Goal: Information Seeking & Learning: Learn about a topic

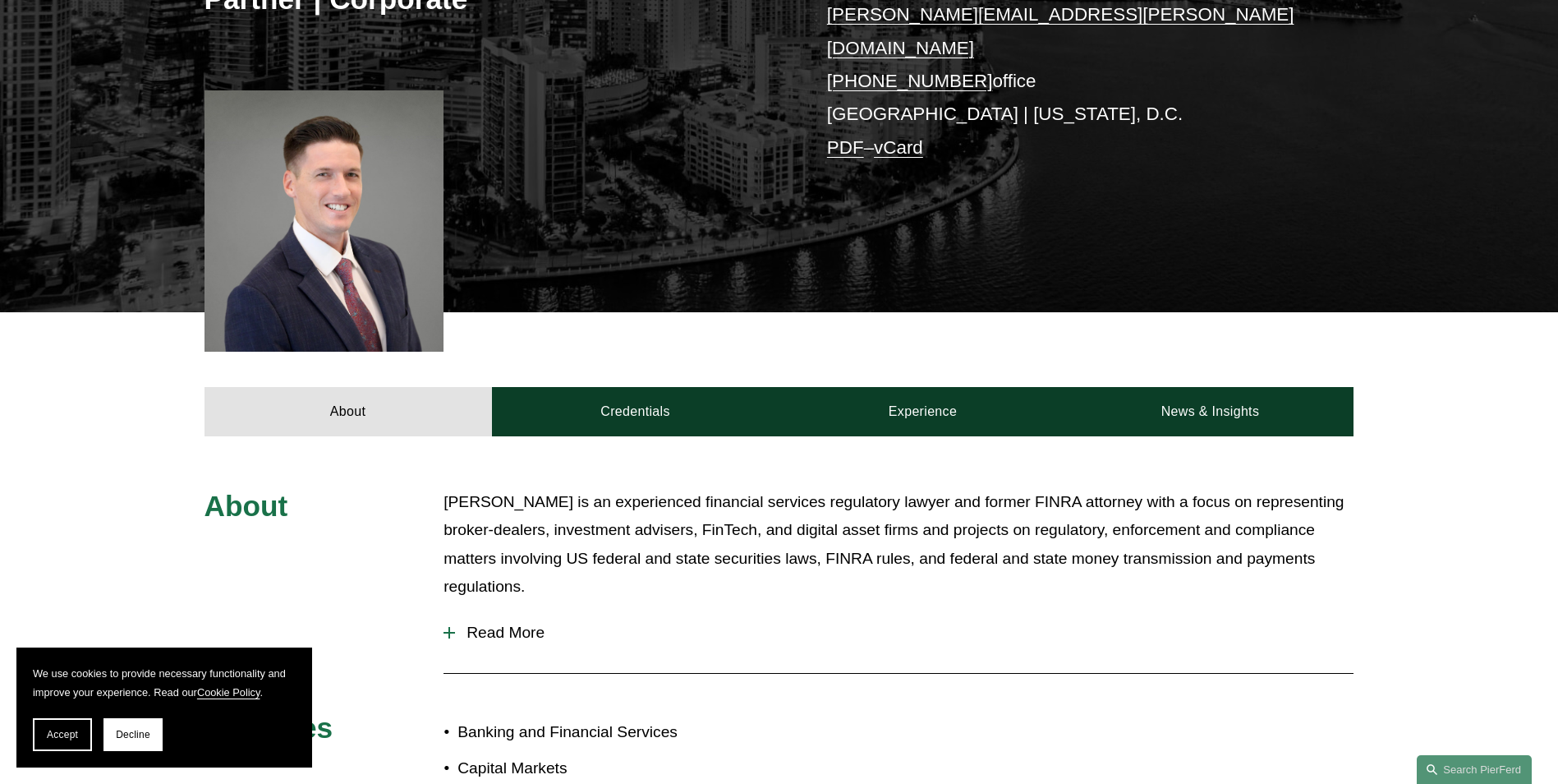
scroll to position [411, 0]
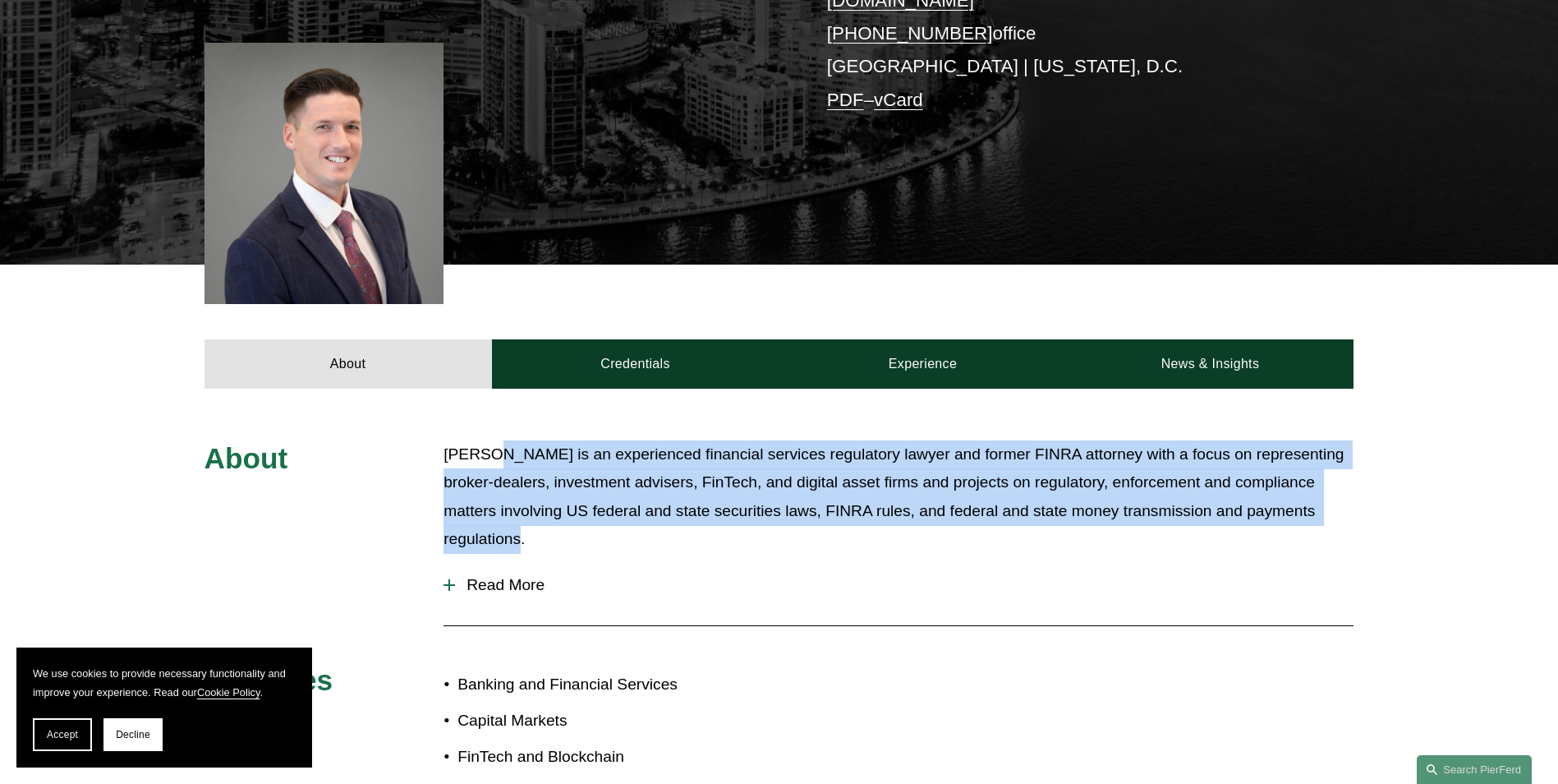
drag, startPoint x: 492, startPoint y: 435, endPoint x: 607, endPoint y: 528, distance: 147.9
click at [607, 528] on p "[PERSON_NAME] is an experienced financial services regulatory lawyer and former…" at bounding box center [898, 496] width 910 height 113
click at [608, 528] on p "[PERSON_NAME] is an experienced financial services regulatory lawyer and former…" at bounding box center [898, 496] width 910 height 113
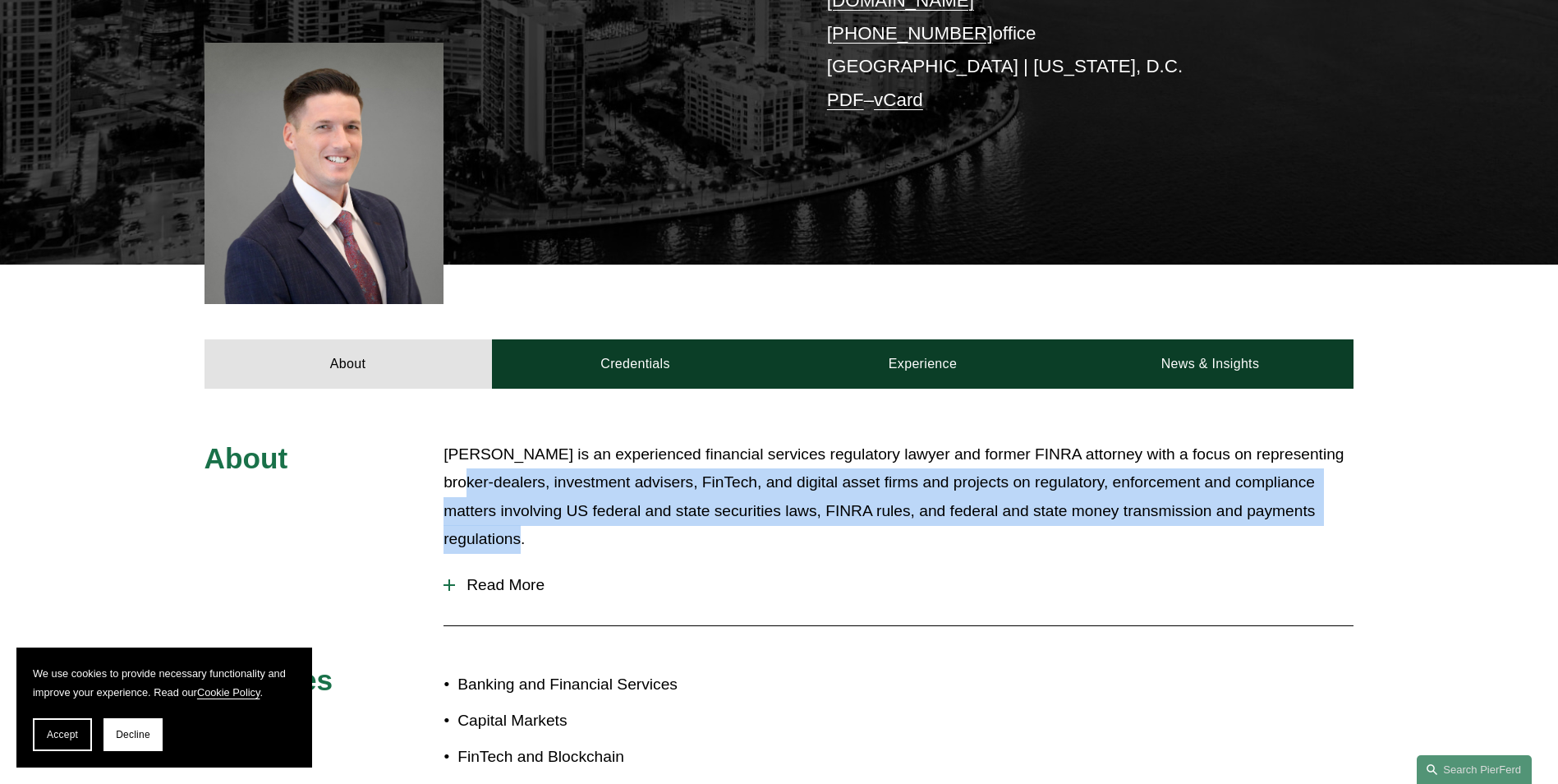
drag, startPoint x: 530, startPoint y: 490, endPoint x: 469, endPoint y: 464, distance: 66.3
click at [469, 464] on p "[PERSON_NAME] is an experienced financial services regulatory lawyer and former…" at bounding box center [898, 496] width 910 height 113
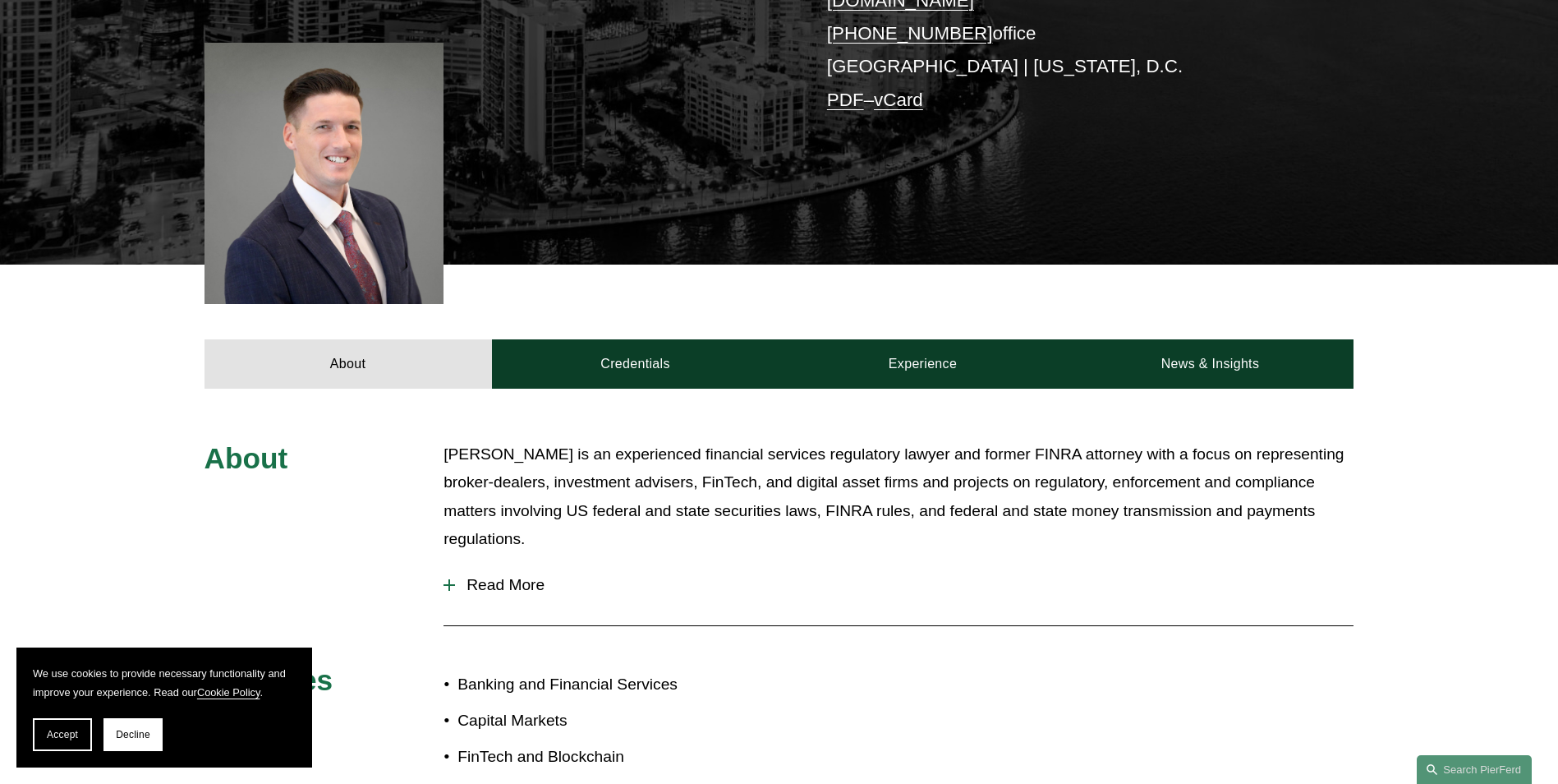
drag, startPoint x: 469, startPoint y: 464, endPoint x: 460, endPoint y: 455, distance: 12.7
click at [460, 455] on p "[PERSON_NAME] is an experienced financial services regulatory lawyer and former…" at bounding box center [898, 496] width 910 height 113
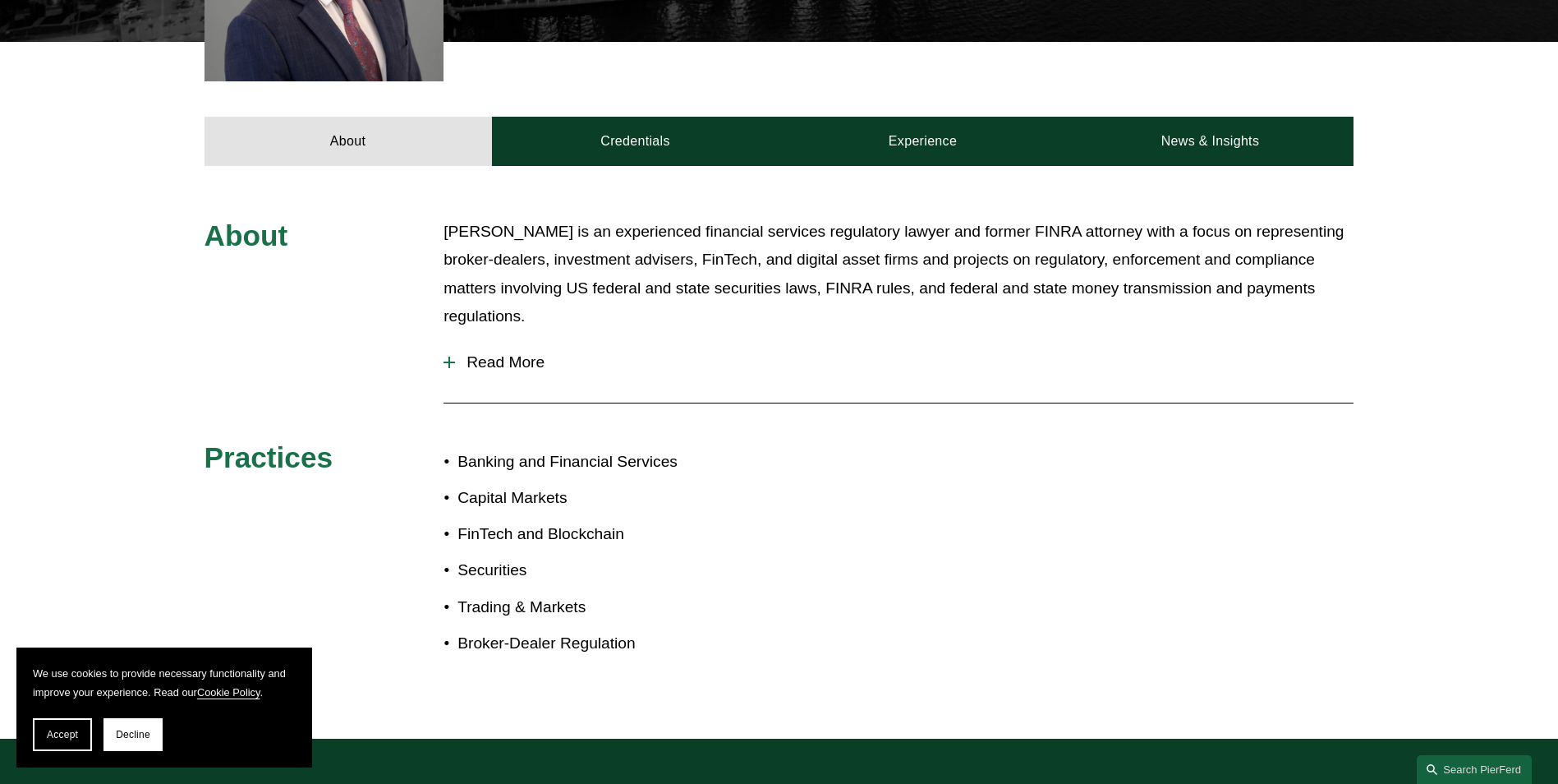
scroll to position [657, 0]
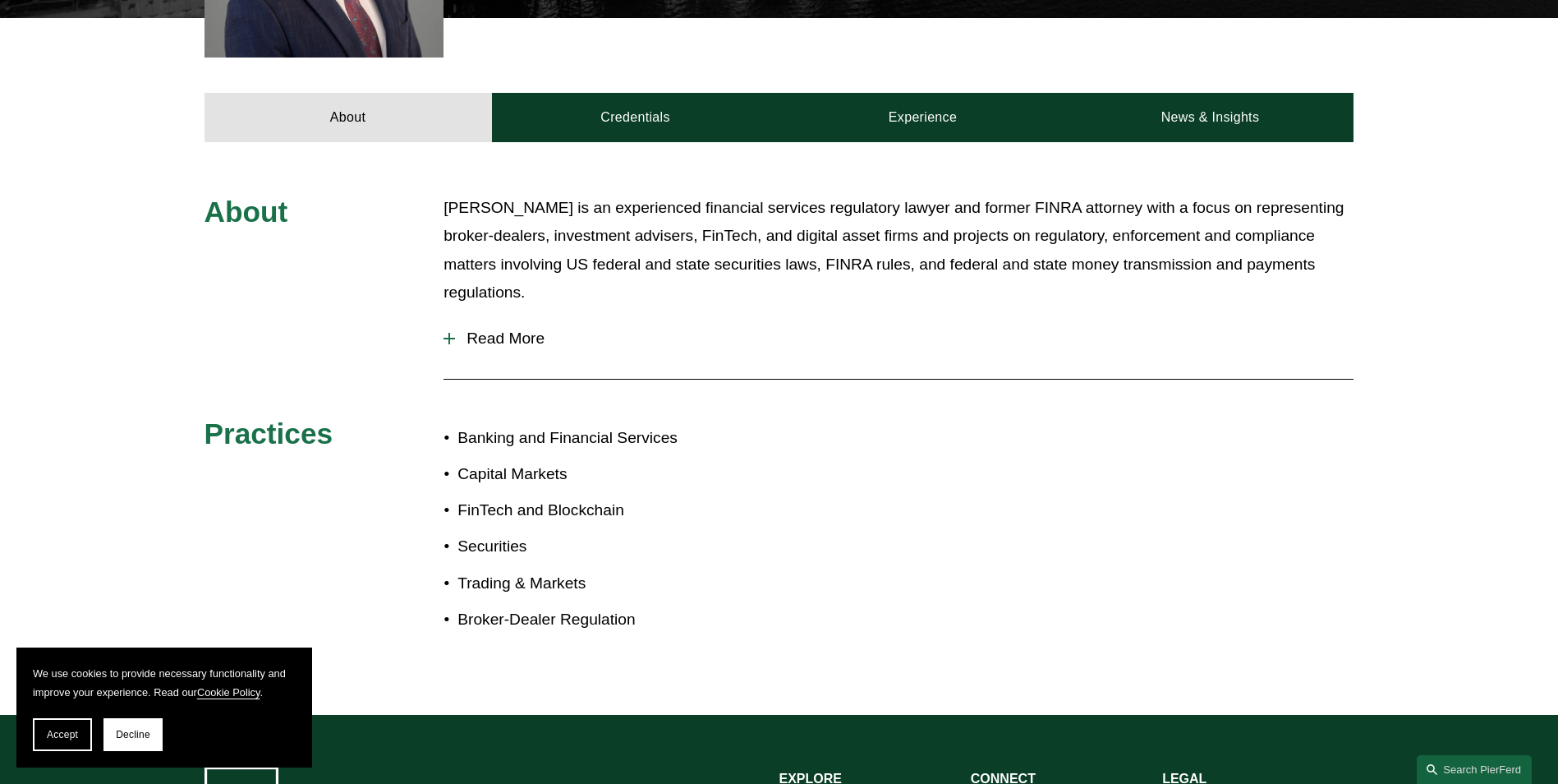
click at [463, 330] on span "Read More" at bounding box center [905, 338] width 899 height 18
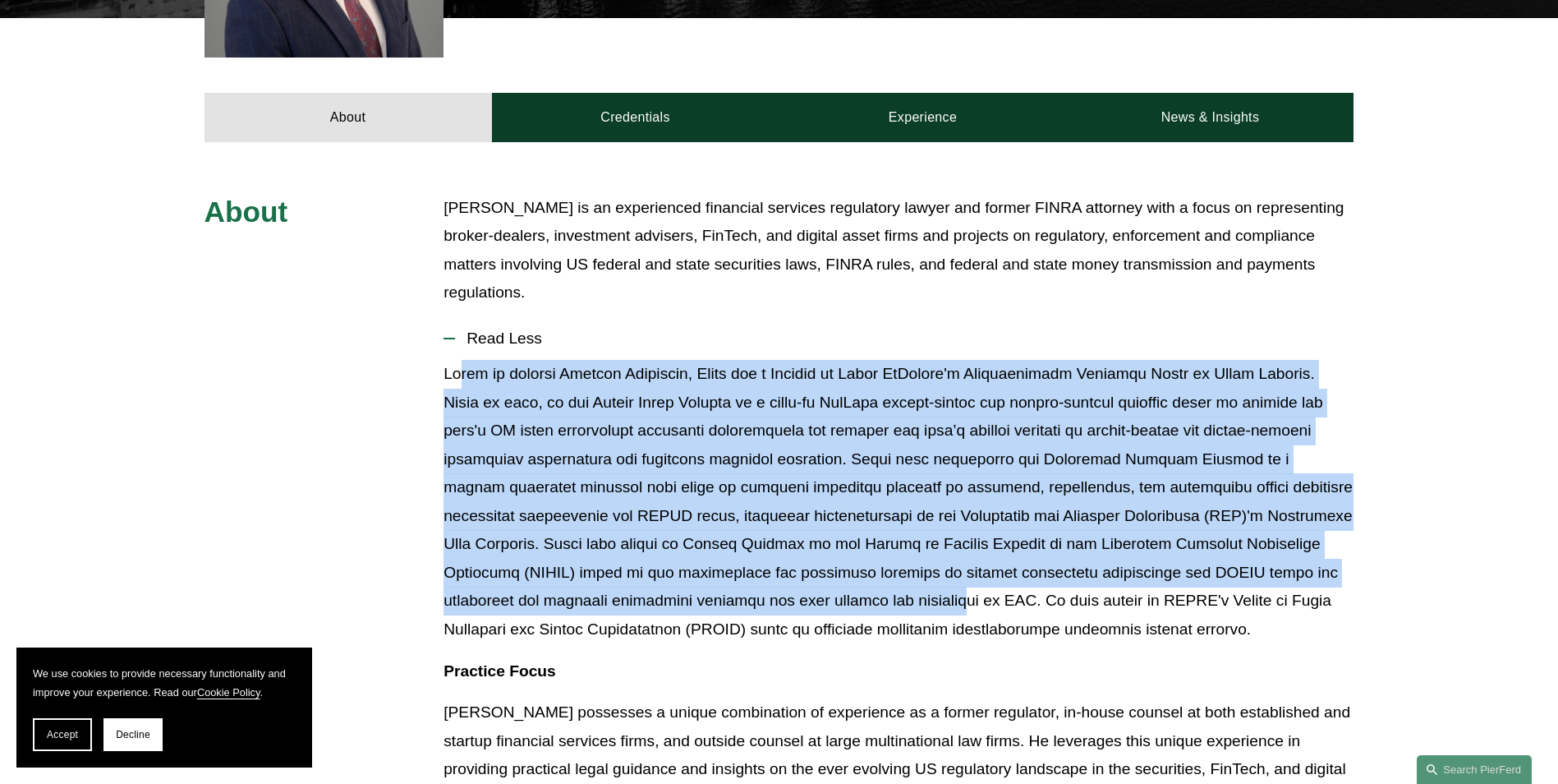
drag, startPoint x: 459, startPoint y: 352, endPoint x: 703, endPoint y: 595, distance: 344.4
click at [703, 595] on p at bounding box center [898, 502] width 910 height 285
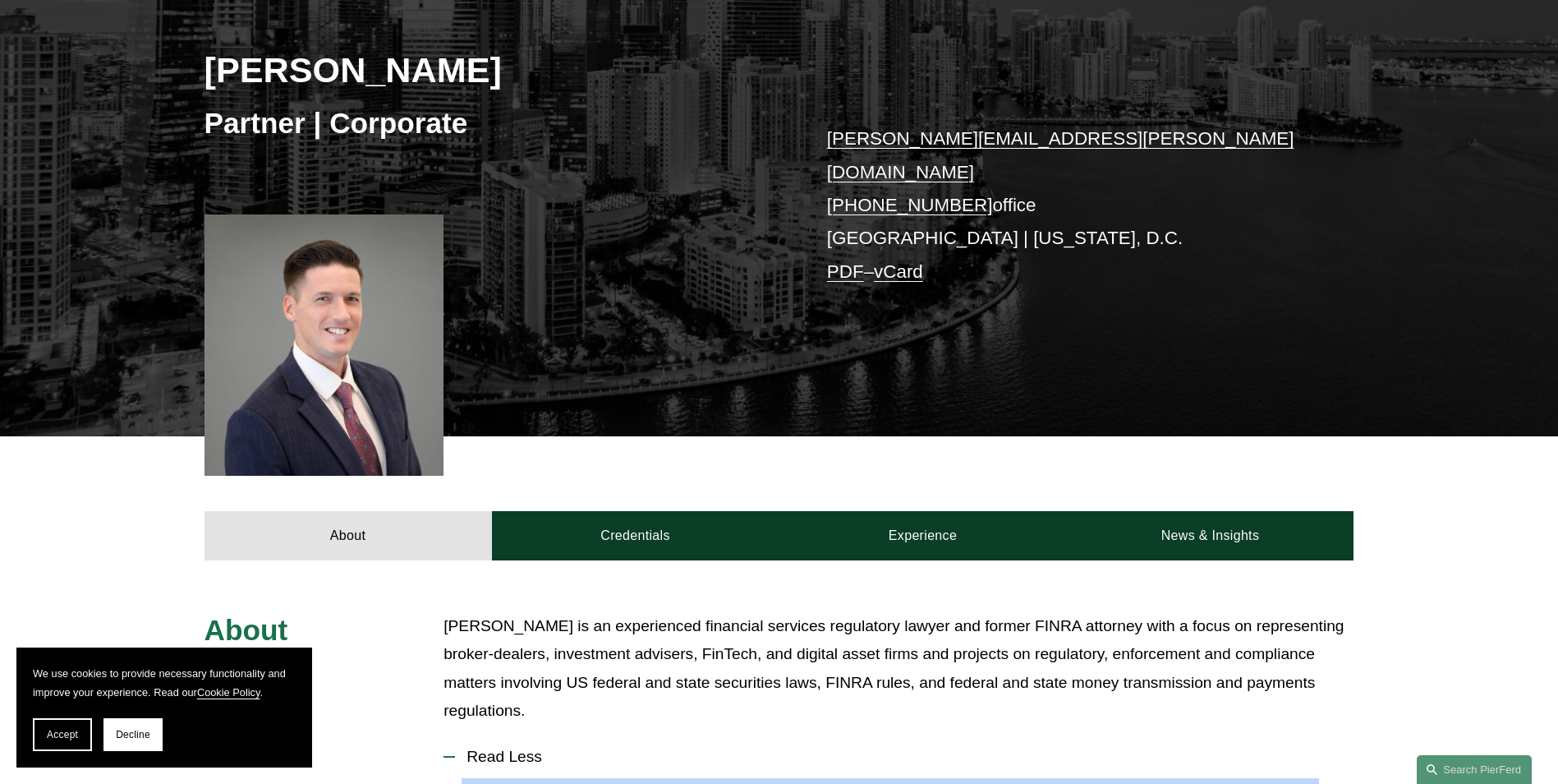
scroll to position [246, 0]
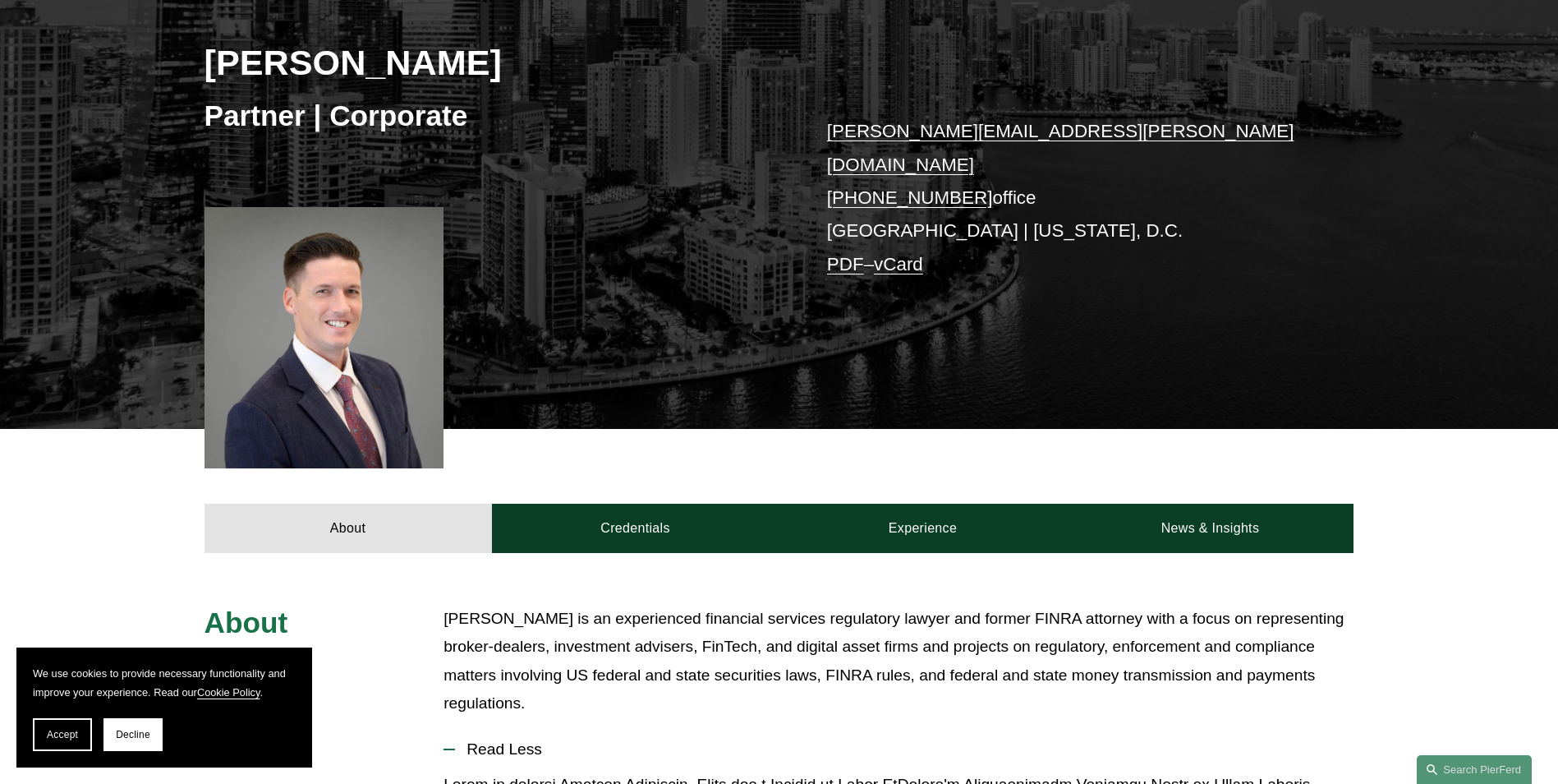
click at [375, 350] on div at bounding box center [325, 338] width 240 height 262
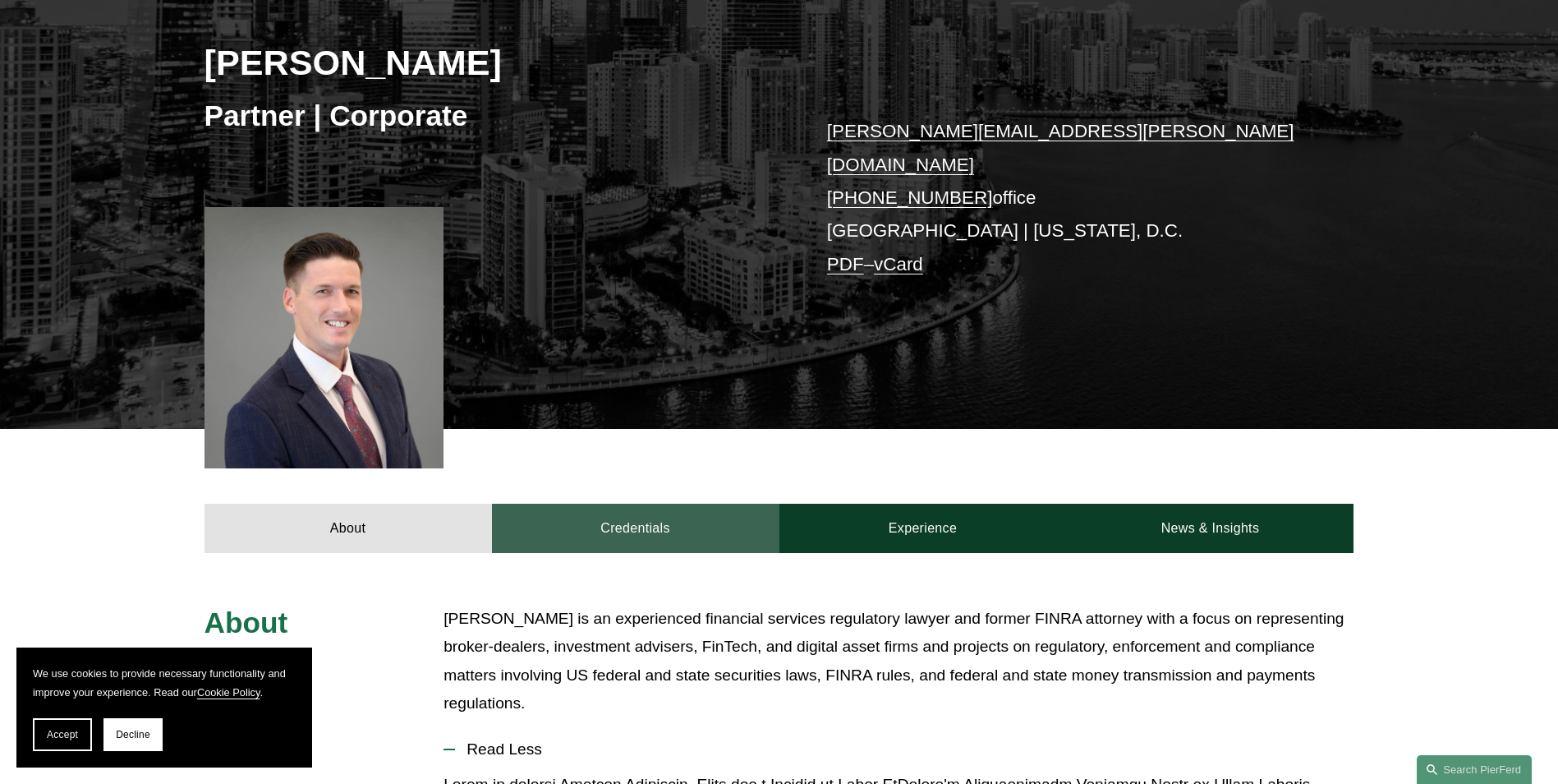
click at [596, 510] on link "Credentials" at bounding box center [635, 528] width 287 height 49
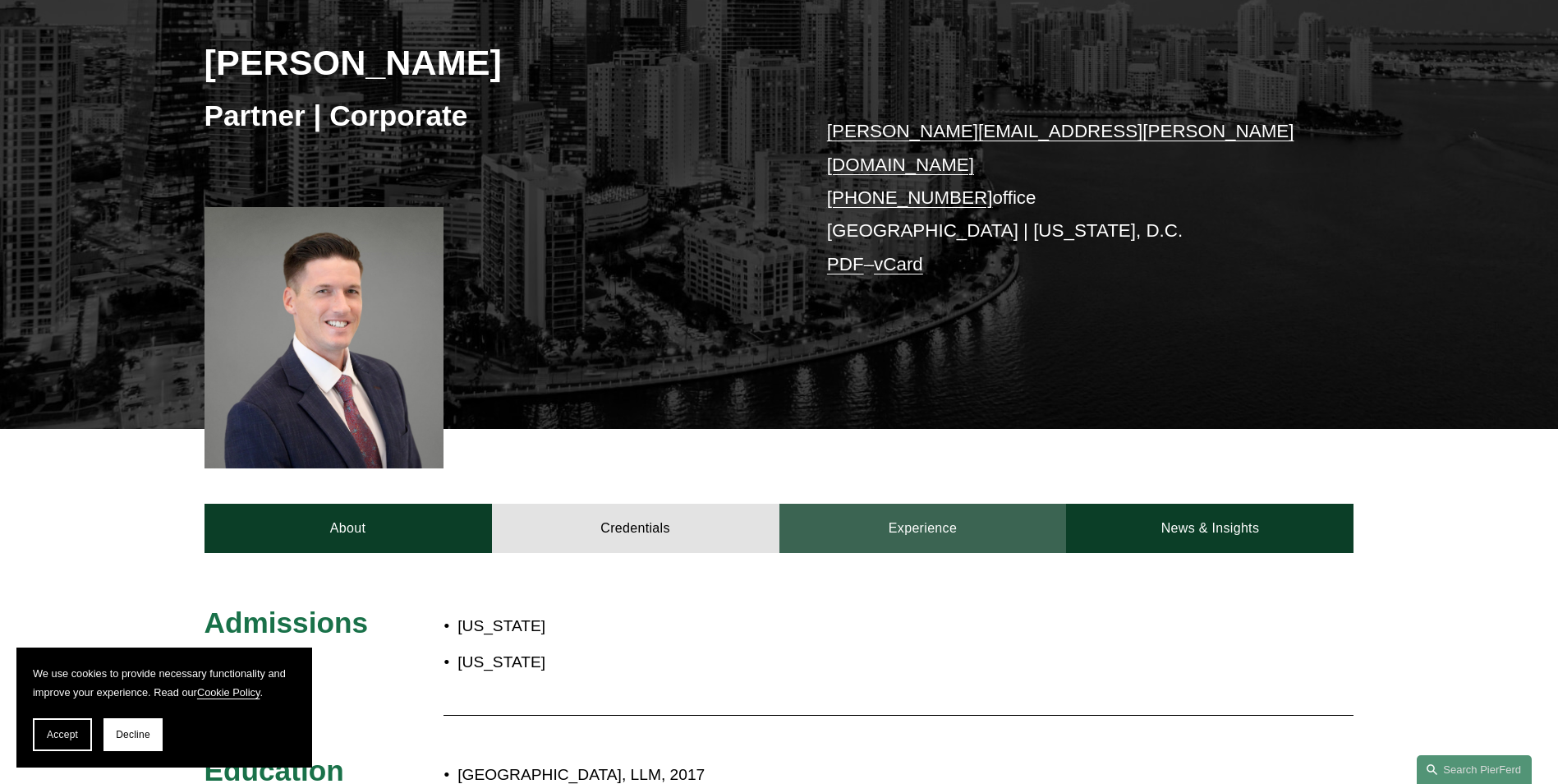
click at [939, 506] on link "Experience" at bounding box center [923, 528] width 287 height 49
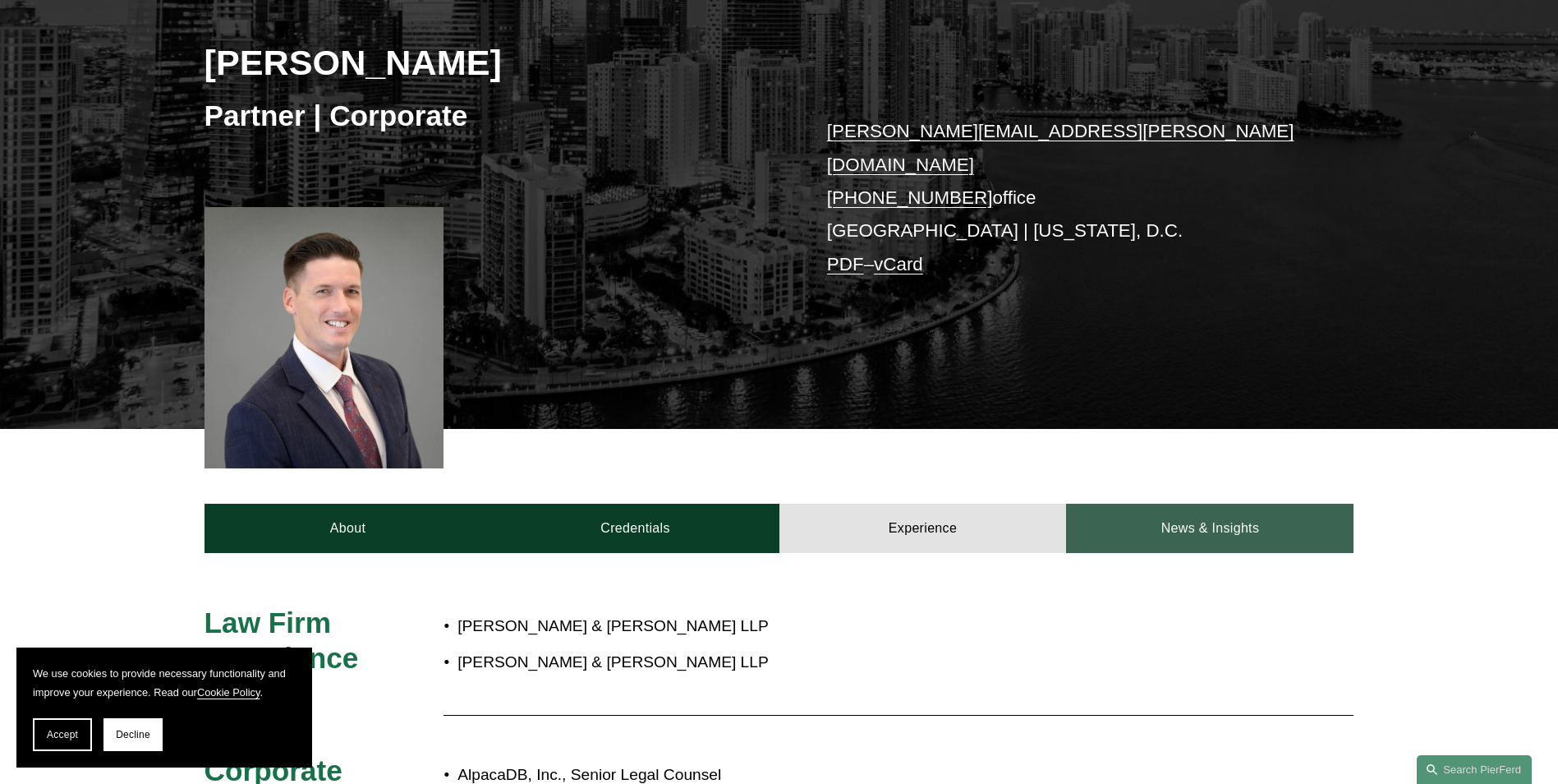
click at [1148, 516] on link "News & Insights" at bounding box center [1210, 528] width 287 height 49
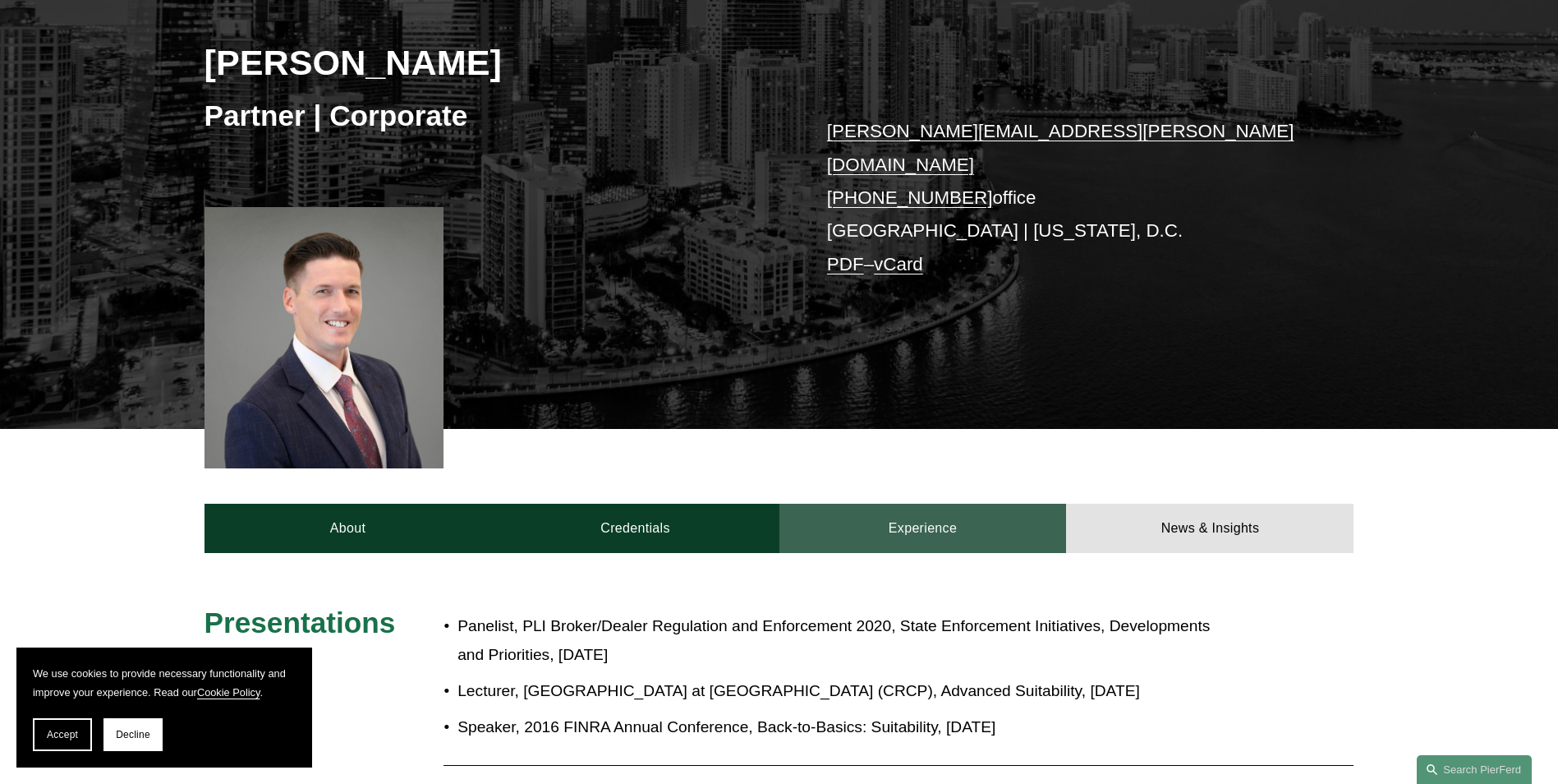
click at [984, 518] on link "Experience" at bounding box center [923, 528] width 287 height 49
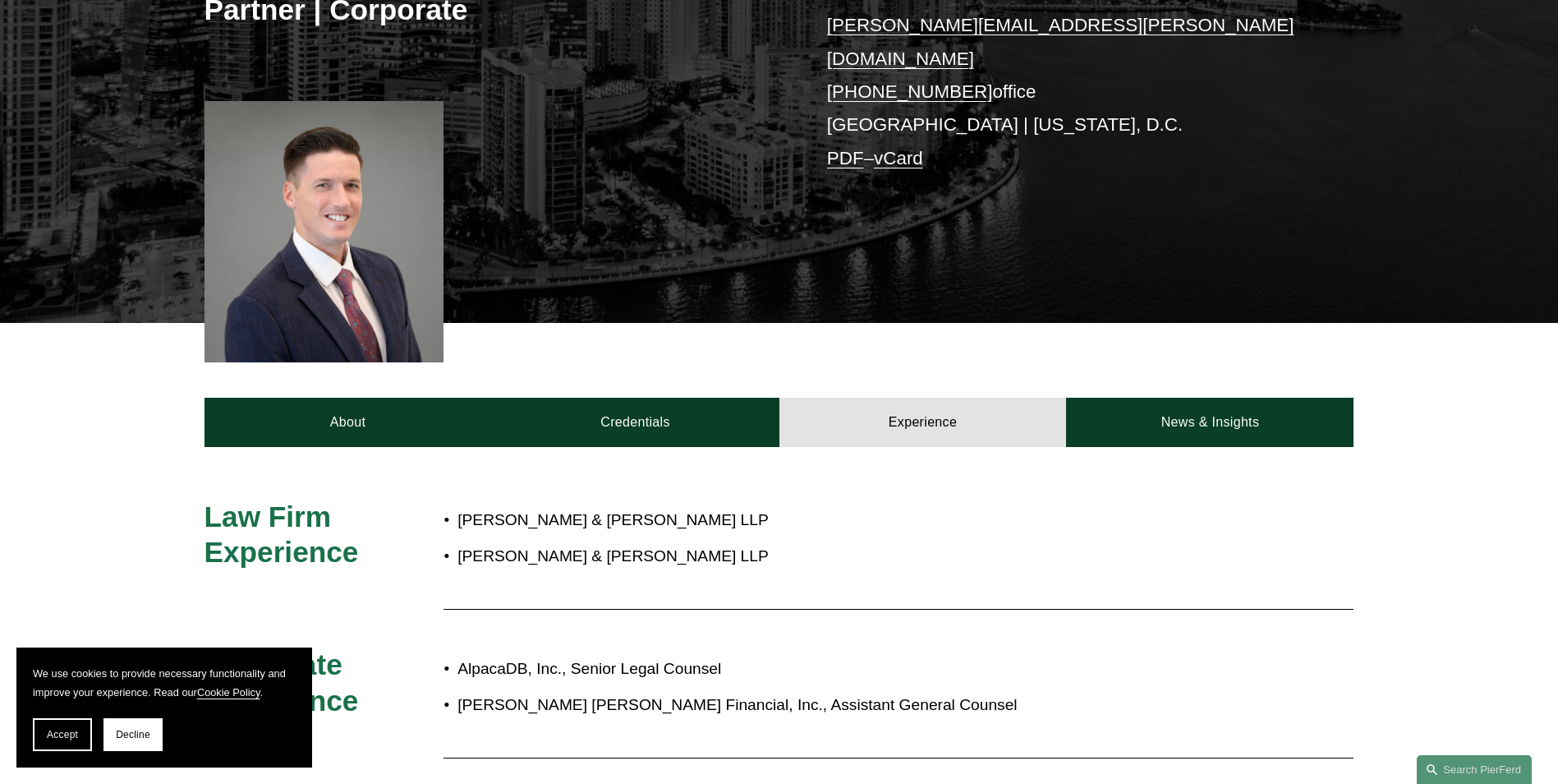
scroll to position [575, 0]
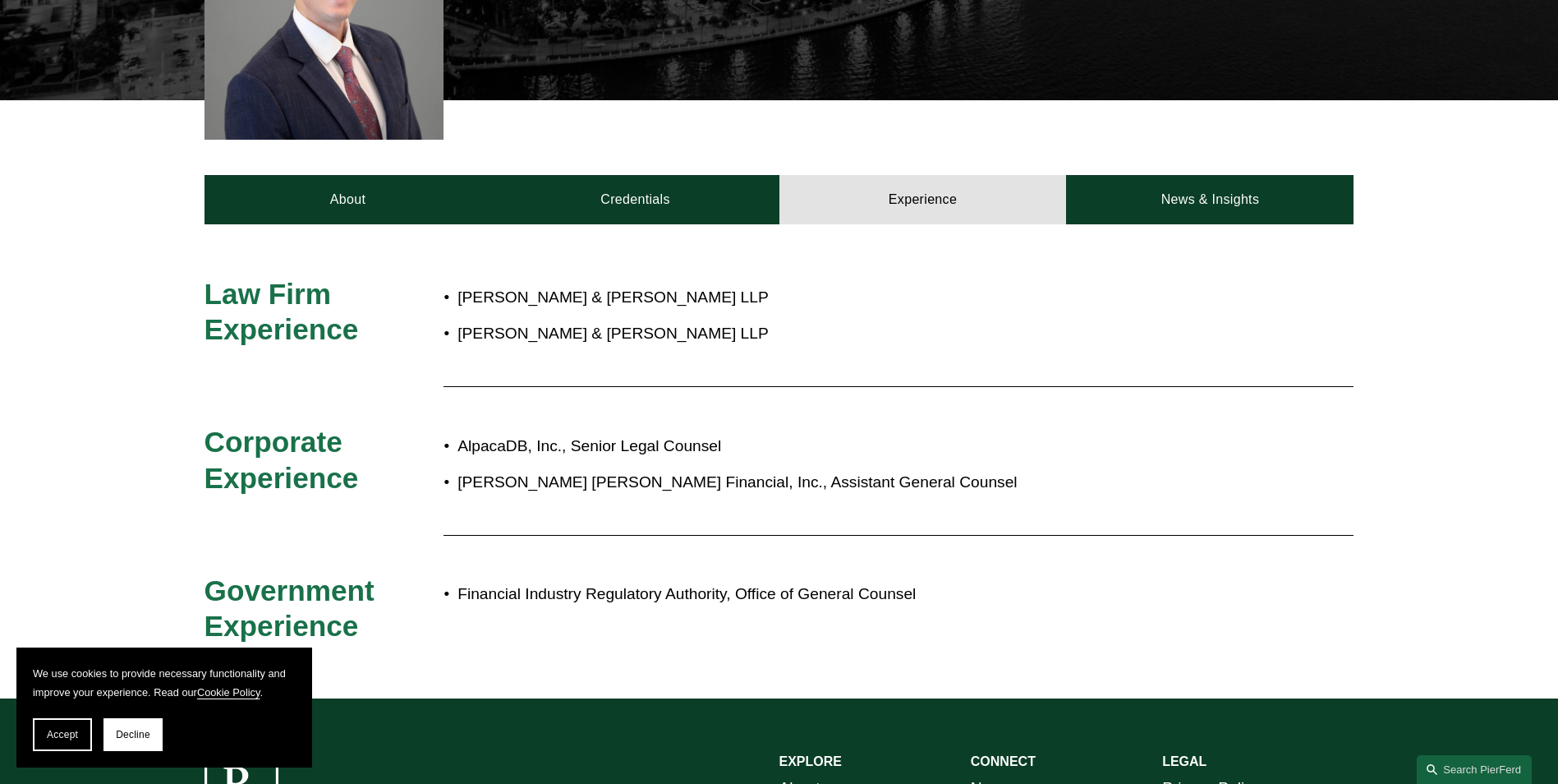
click at [253, 293] on h3 "Law Firm Experience" at bounding box center [325, 312] width 240 height 71
drag, startPoint x: 471, startPoint y: 278, endPoint x: 692, endPoint y: 281, distance: 221.0
click at [692, 284] on p "[PERSON_NAME] & [PERSON_NAME] LLP" at bounding box center [834, 298] width 753 height 29
click at [686, 285] on p "[PERSON_NAME] & [PERSON_NAME] LLP" at bounding box center [834, 298] width 753 height 29
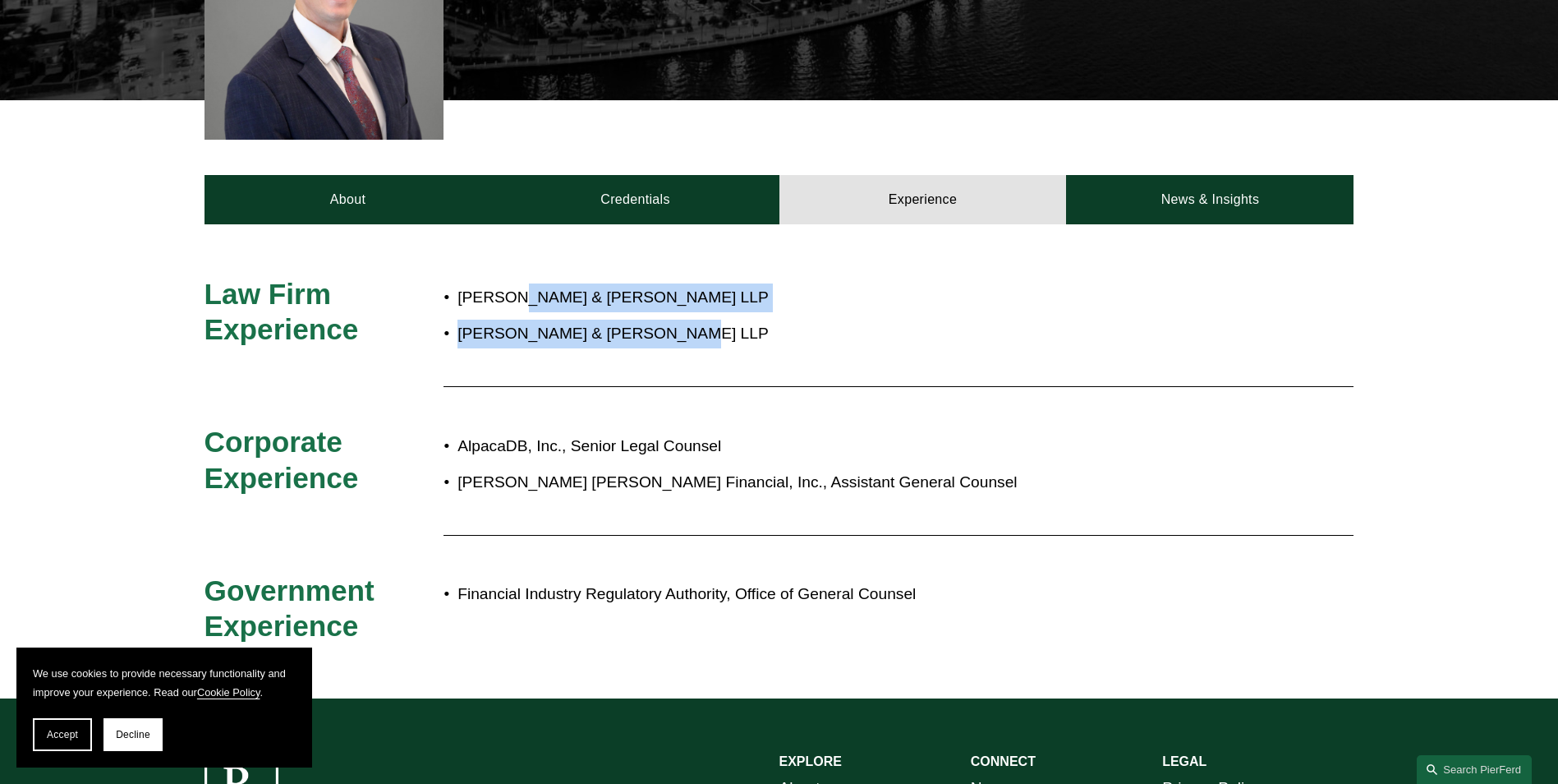
drag, startPoint x: 686, startPoint y: 313, endPoint x: 506, endPoint y: 272, distance: 184.6
click at [506, 284] on ul "[PERSON_NAME] & [PERSON_NAME] [PERSON_NAME] & [PERSON_NAME] LLP" at bounding box center [827, 316] width 766 height 65
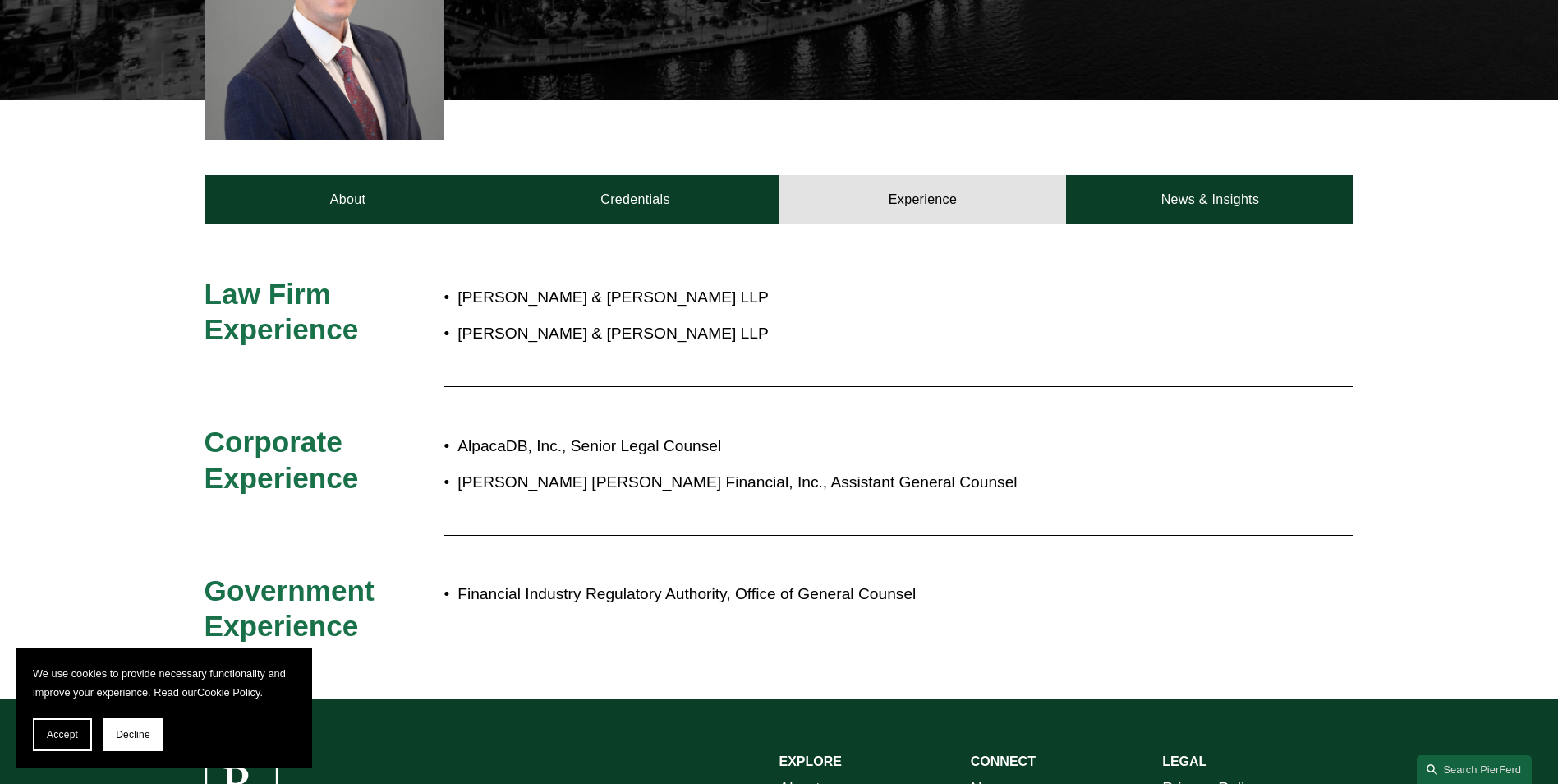
drag, startPoint x: 506, startPoint y: 272, endPoint x: 495, endPoint y: 267, distance: 12.1
click at [499, 284] on p "[PERSON_NAME] & [PERSON_NAME] LLP" at bounding box center [834, 298] width 753 height 29
click at [458, 284] on p "[PERSON_NAME] & [PERSON_NAME] LLP" at bounding box center [834, 298] width 753 height 29
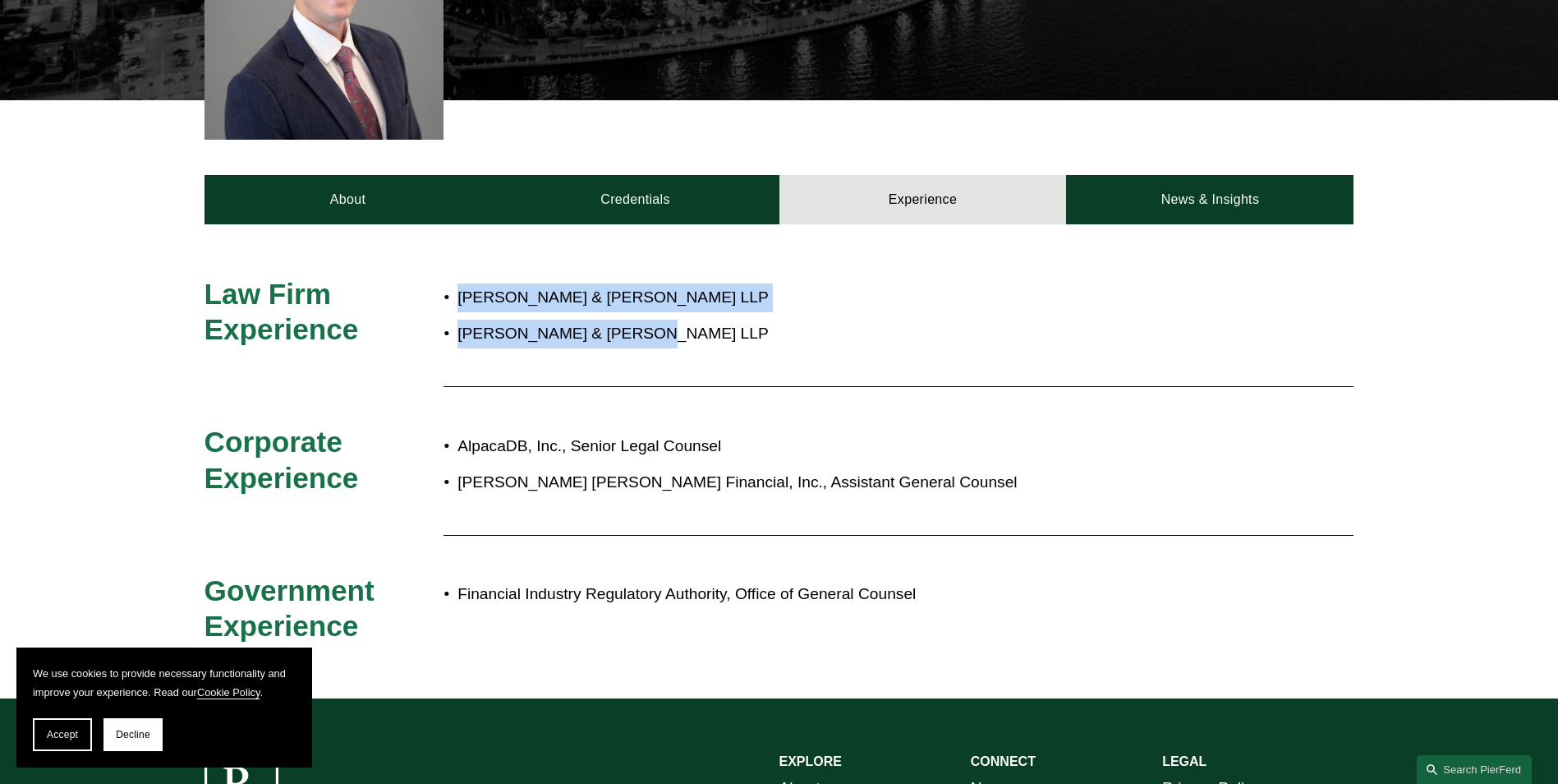
drag, startPoint x: 451, startPoint y: 277, endPoint x: 620, endPoint y: 313, distance: 172.8
click at [620, 313] on ul "[PERSON_NAME] & [PERSON_NAME] [PERSON_NAME] & [PERSON_NAME] LLP" at bounding box center [827, 316] width 766 height 65
click at [621, 319] on p "[PERSON_NAME] & [PERSON_NAME] LLP" at bounding box center [834, 334] width 753 height 29
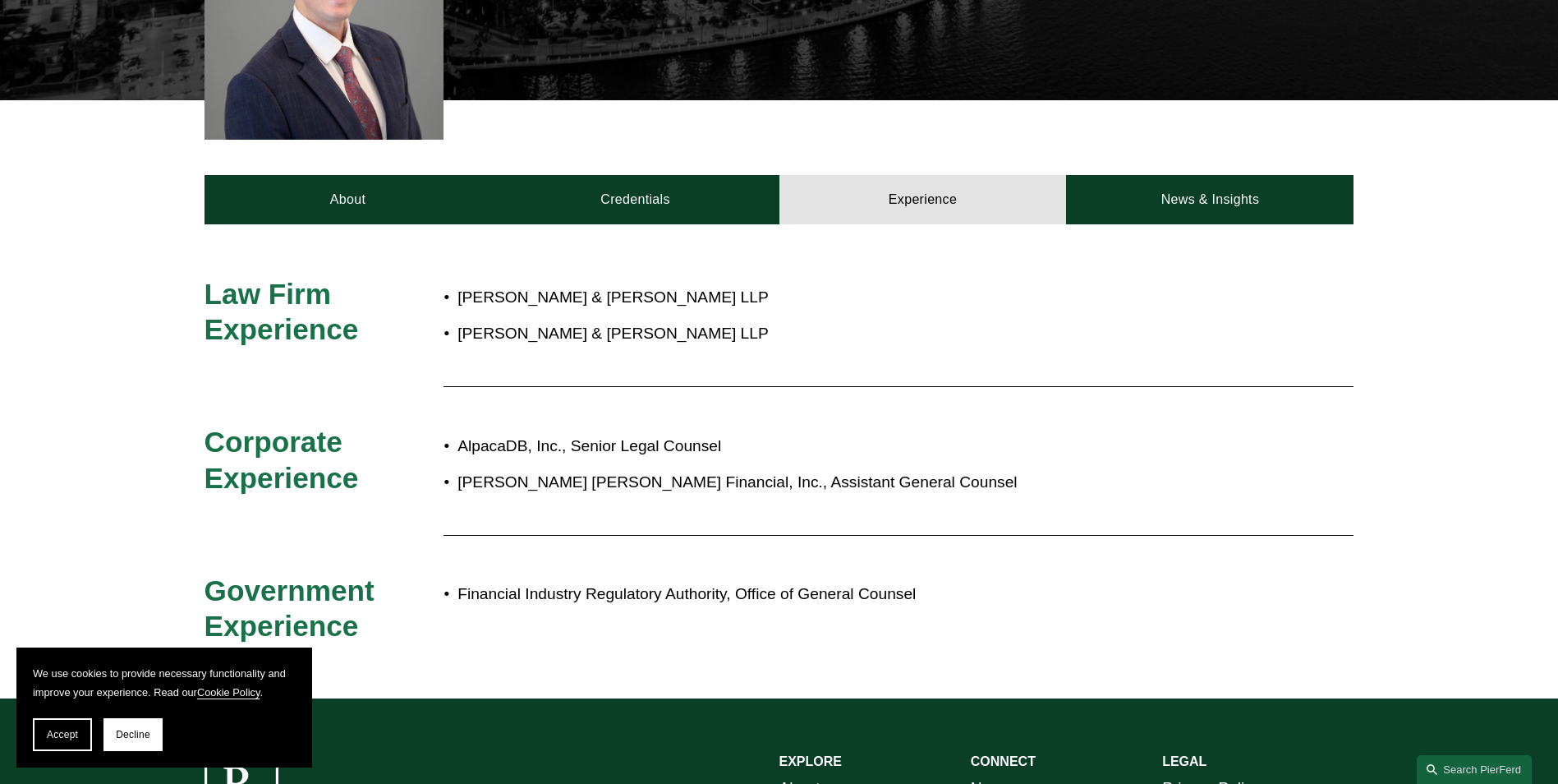
click at [624, 424] on div "AlpacaDB, Inc., Senior Legal Counsel [PERSON_NAME] [PERSON_NAME] Financial, Inc…" at bounding box center [827, 464] width 766 height 81
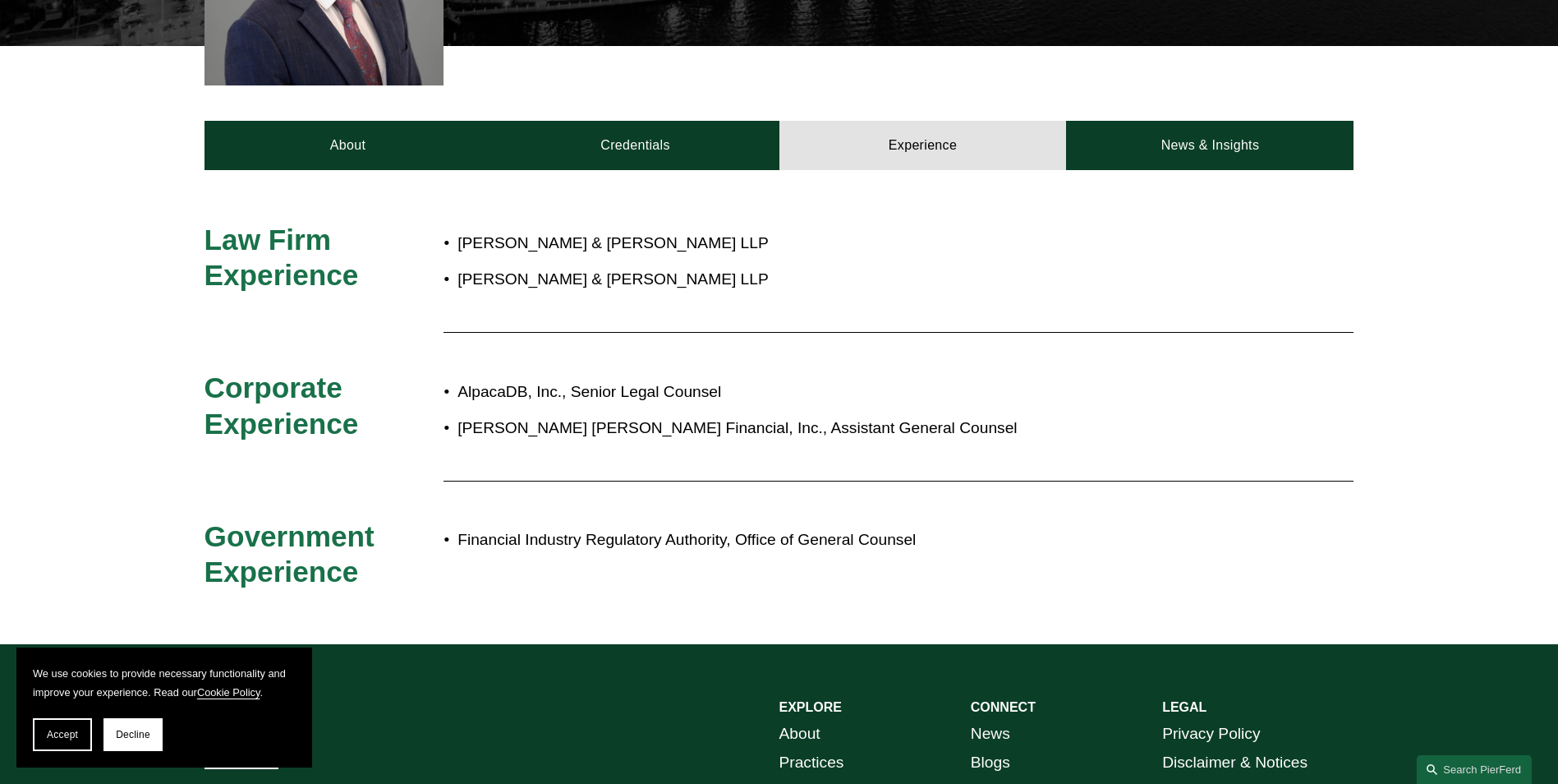
scroll to position [739, 0]
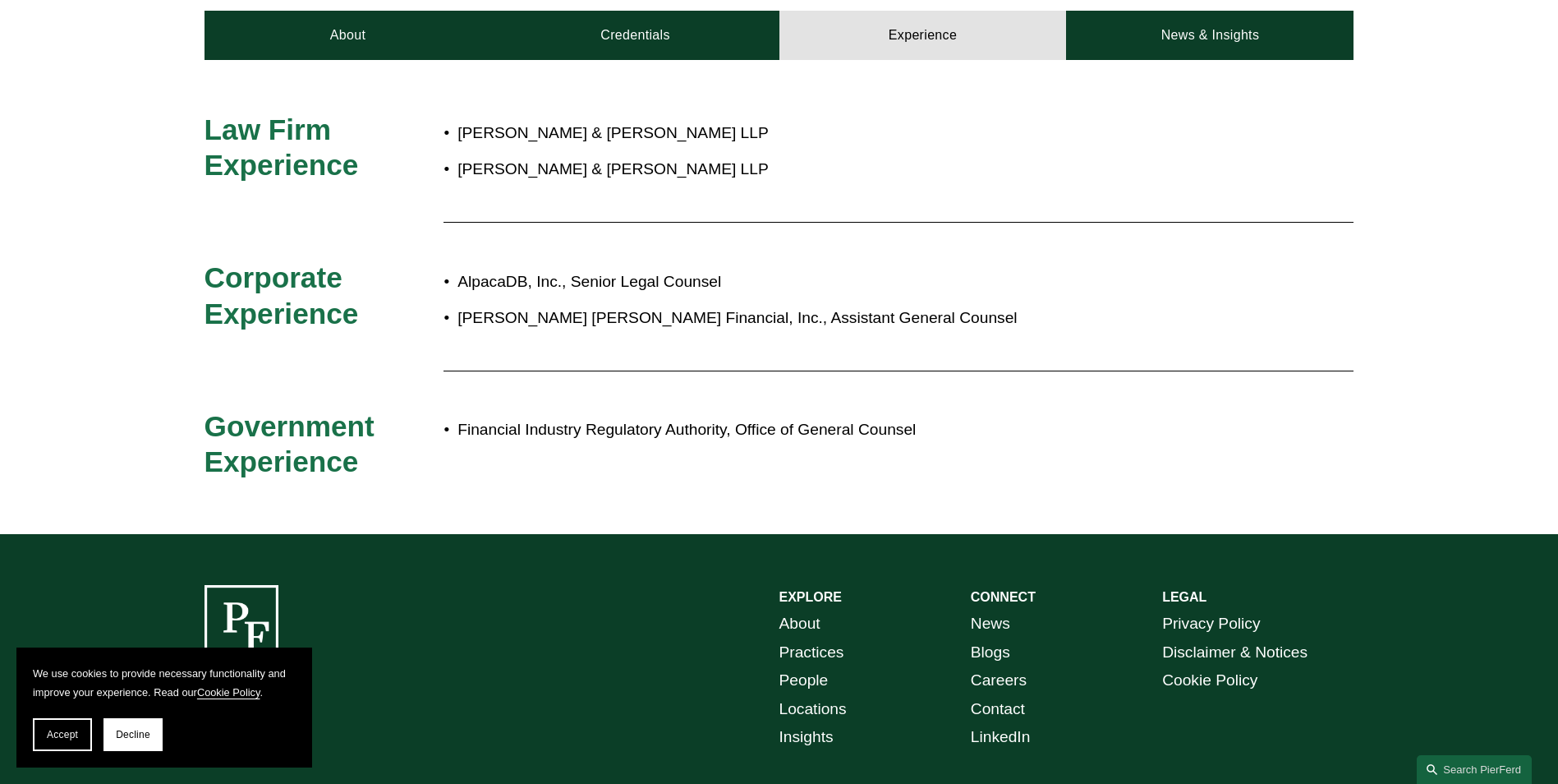
click at [483, 427] on p "Financial Industry Regulatory Authority, Office of General Counsel" at bounding box center [834, 430] width 753 height 29
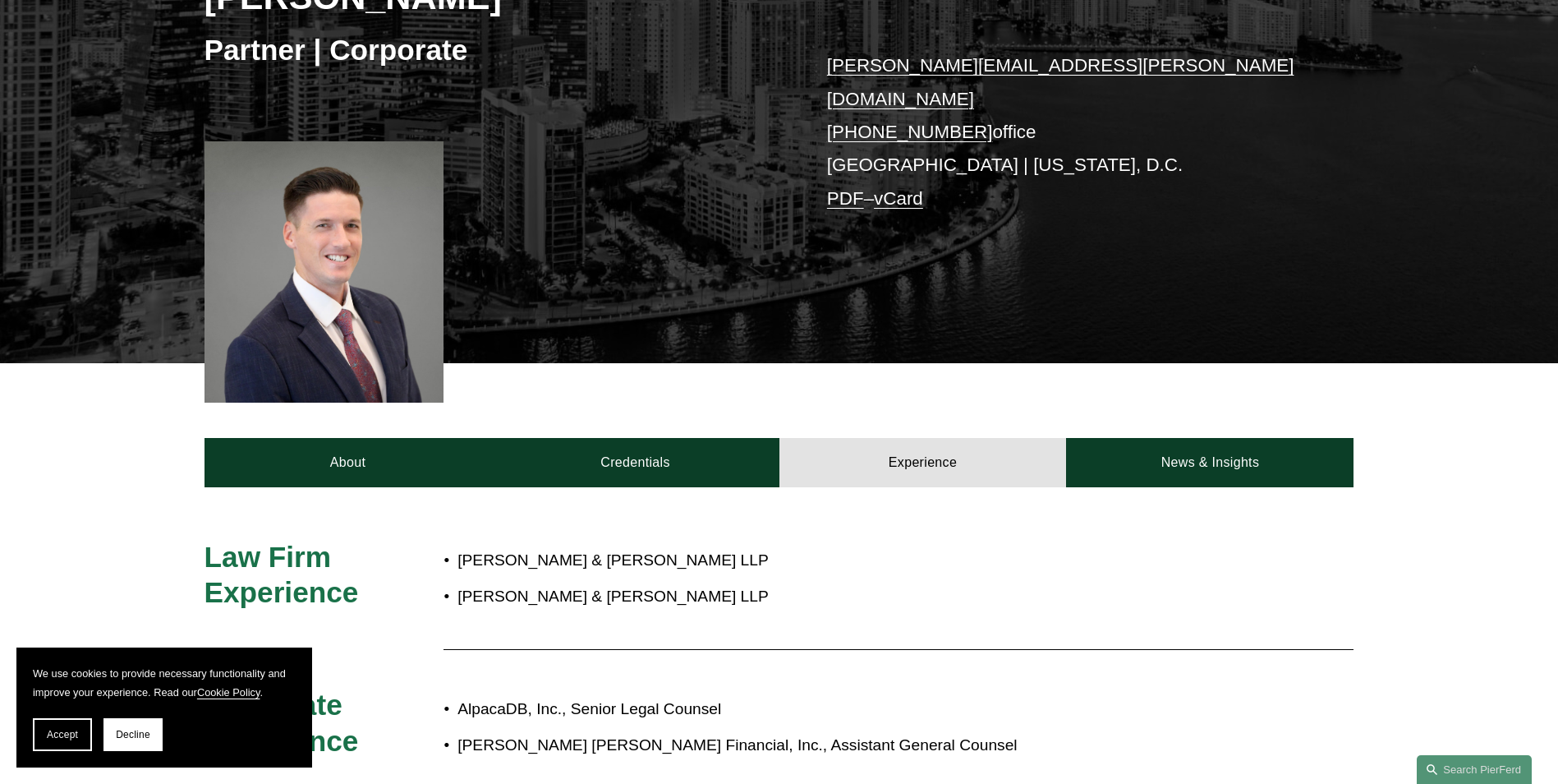
scroll to position [246, 0]
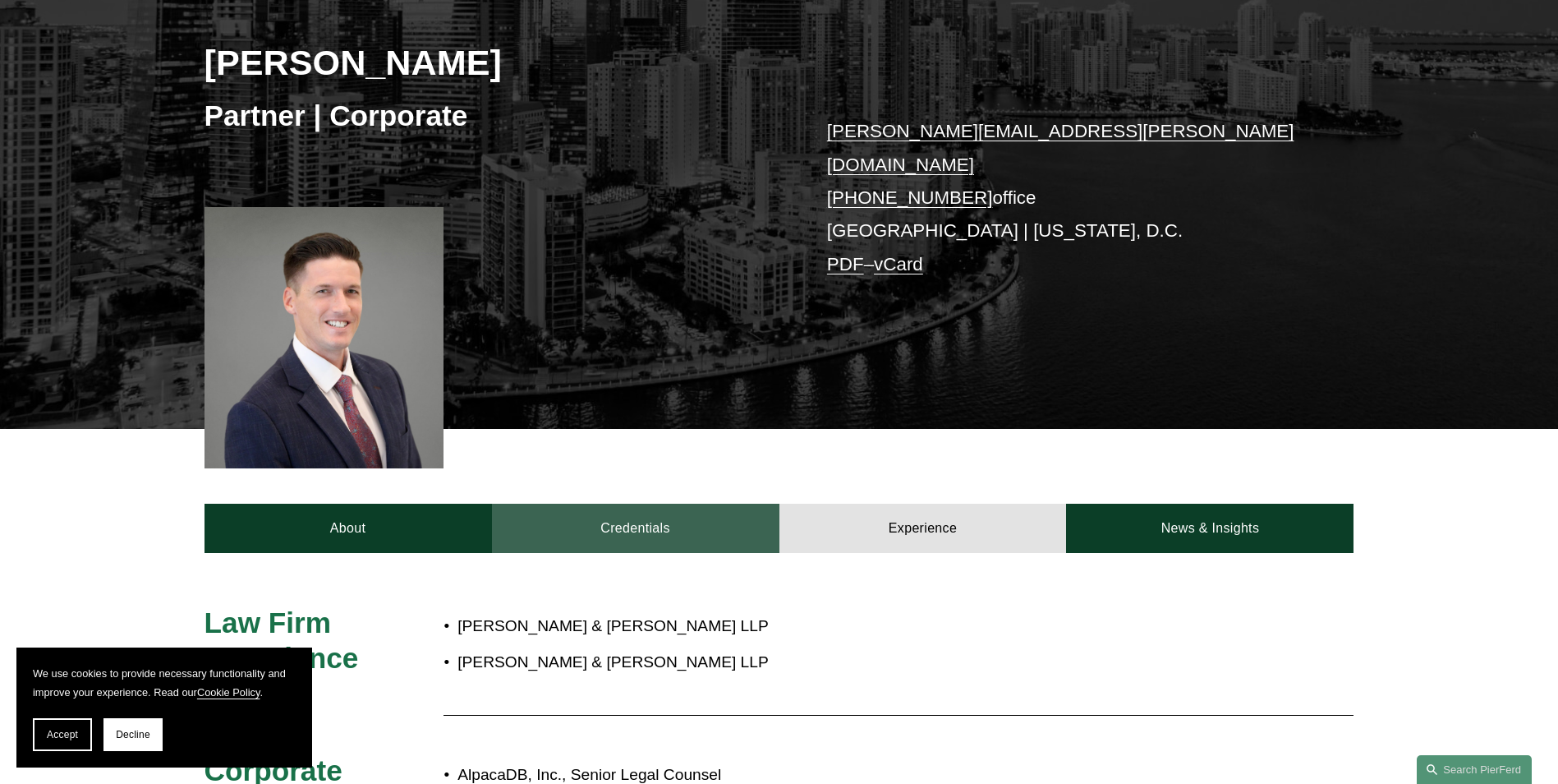
click at [660, 521] on link "Credentials" at bounding box center [635, 528] width 287 height 49
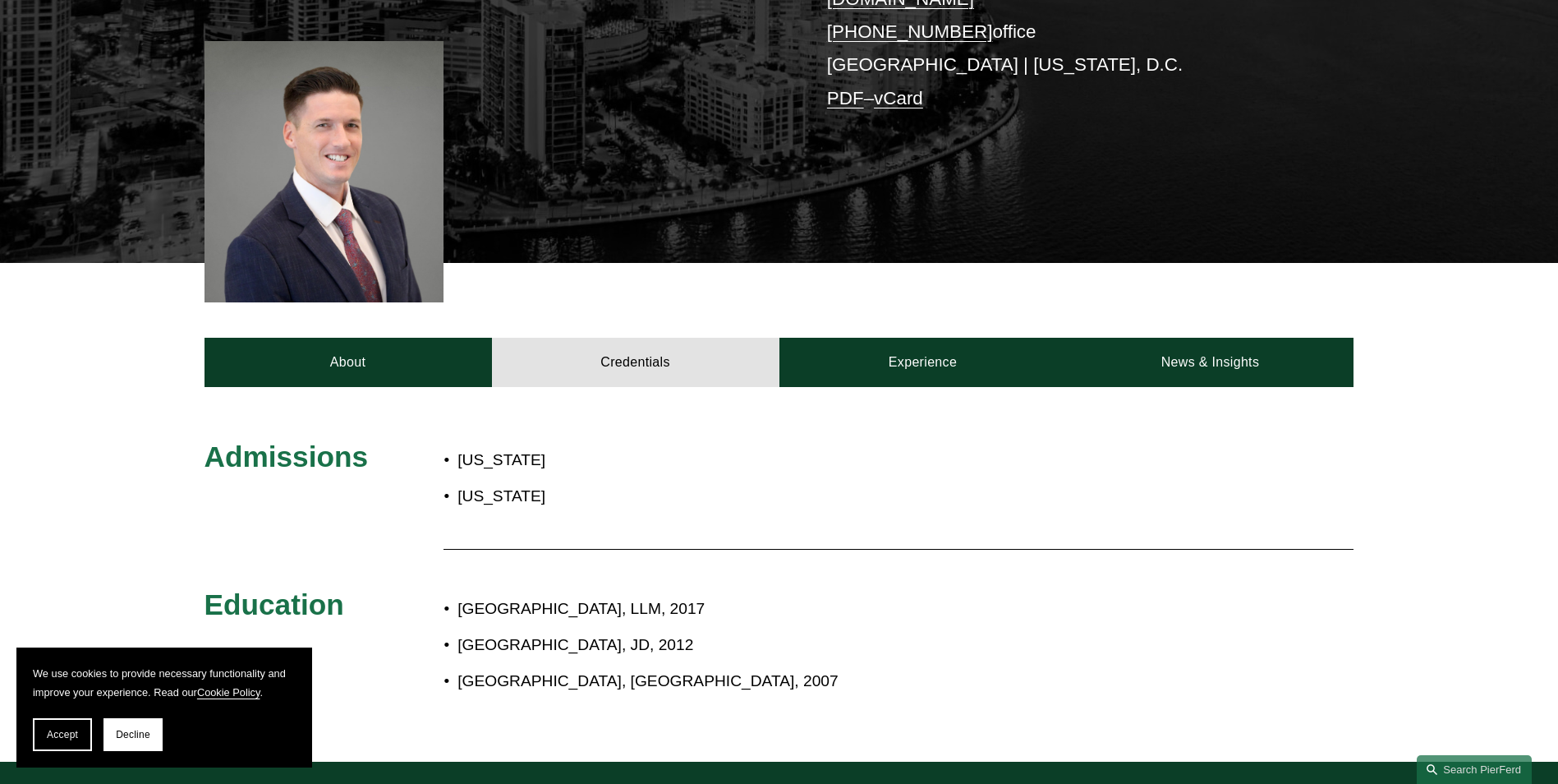
scroll to position [493, 0]
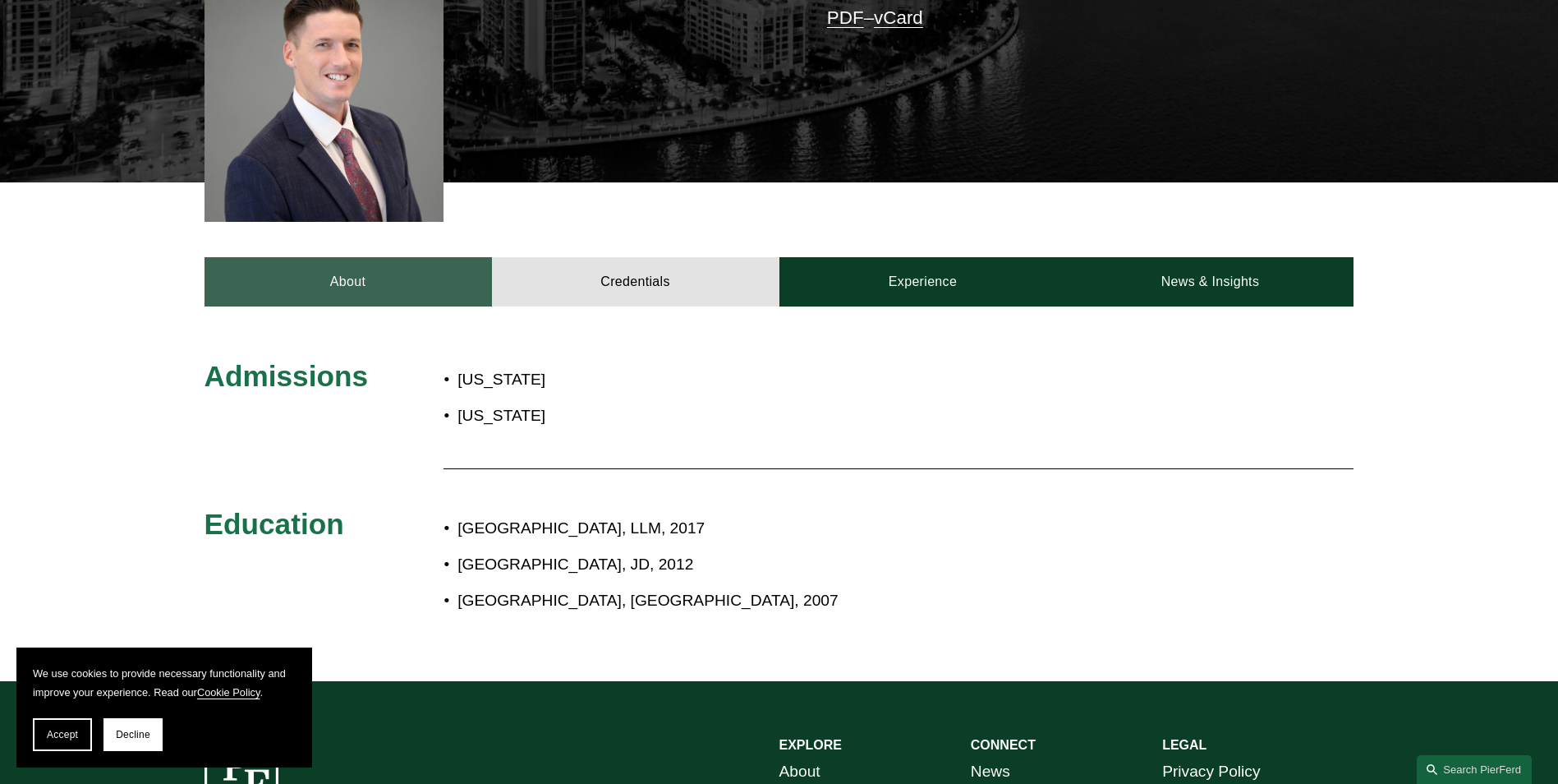
click at [367, 277] on link "About" at bounding box center [348, 282] width 287 height 49
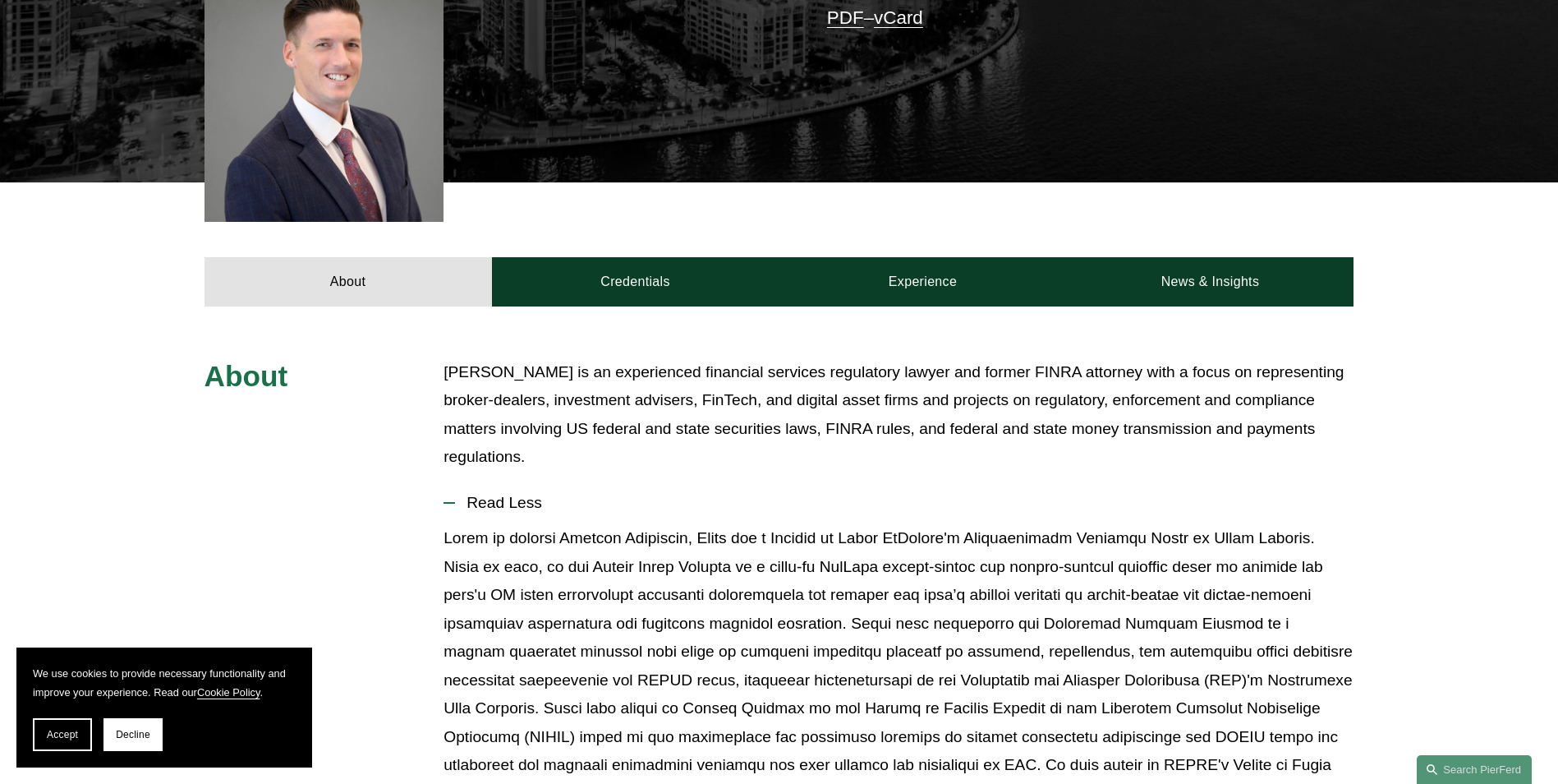
scroll to position [575, 0]
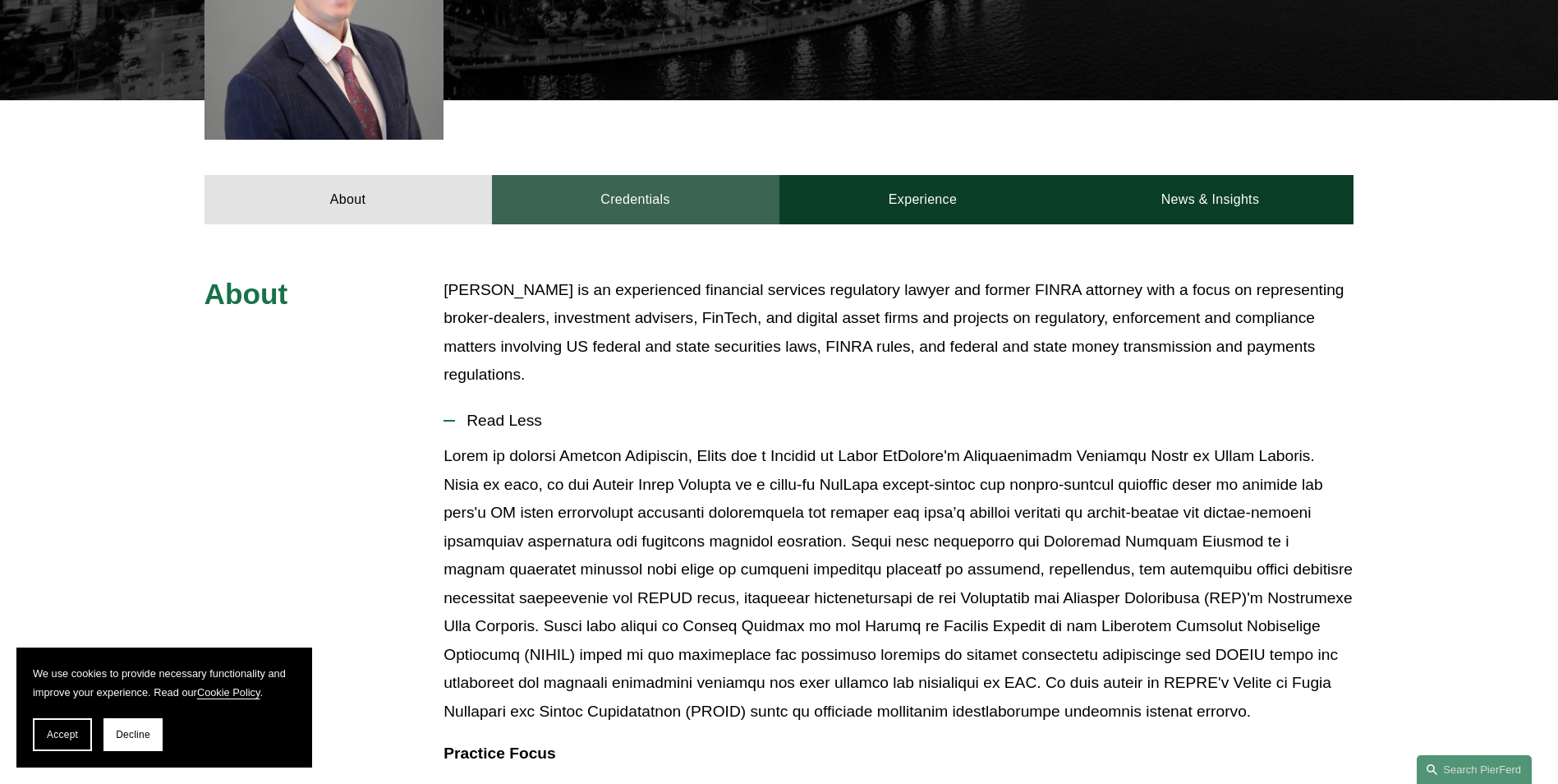
click at [670, 187] on link "Credentials" at bounding box center [635, 200] width 287 height 49
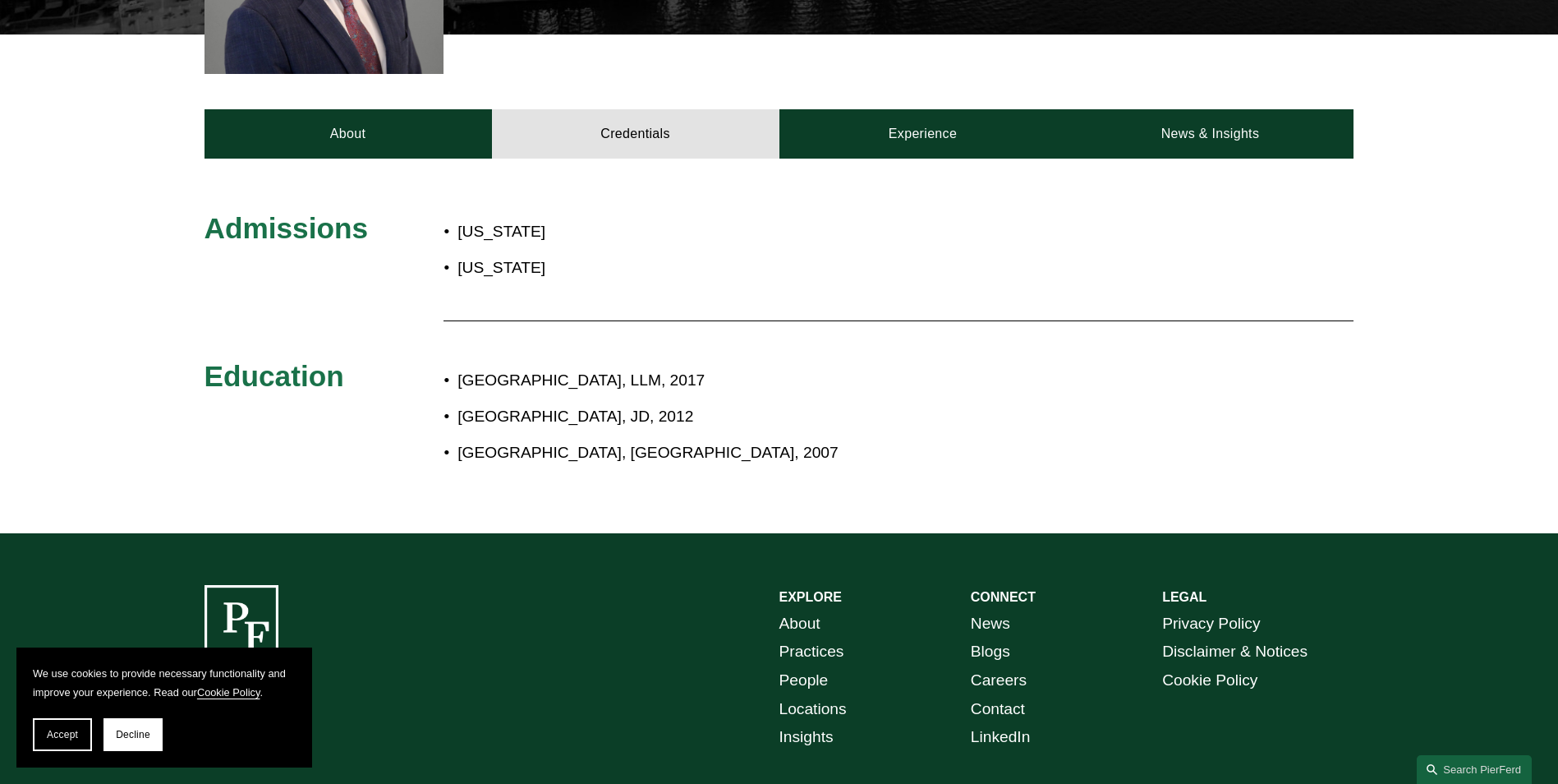
scroll to position [739, 0]
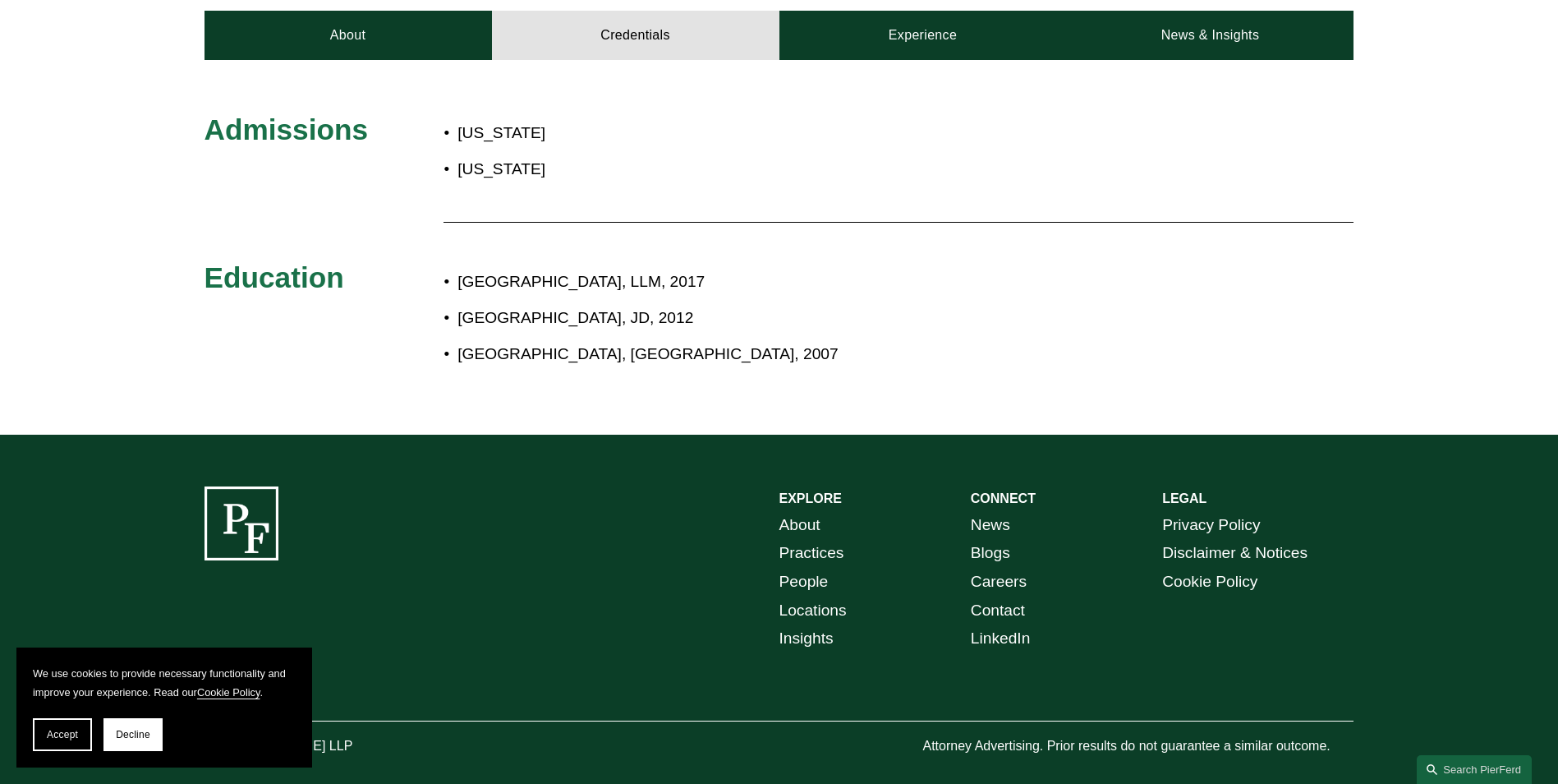
click at [704, 340] on p "[GEOGRAPHIC_DATA], [GEOGRAPHIC_DATA], 2007" at bounding box center [834, 354] width 753 height 29
drag, startPoint x: 711, startPoint y: 326, endPoint x: 553, endPoint y: 325, distance: 158.0
click at [553, 340] on p "[GEOGRAPHIC_DATA], [GEOGRAPHIC_DATA], 2007" at bounding box center [834, 354] width 753 height 29
drag, startPoint x: 553, startPoint y: 325, endPoint x: 536, endPoint y: 296, distance: 33.6
click at [536, 304] on p "[GEOGRAPHIC_DATA], JD, 2012" at bounding box center [834, 319] width 753 height 29
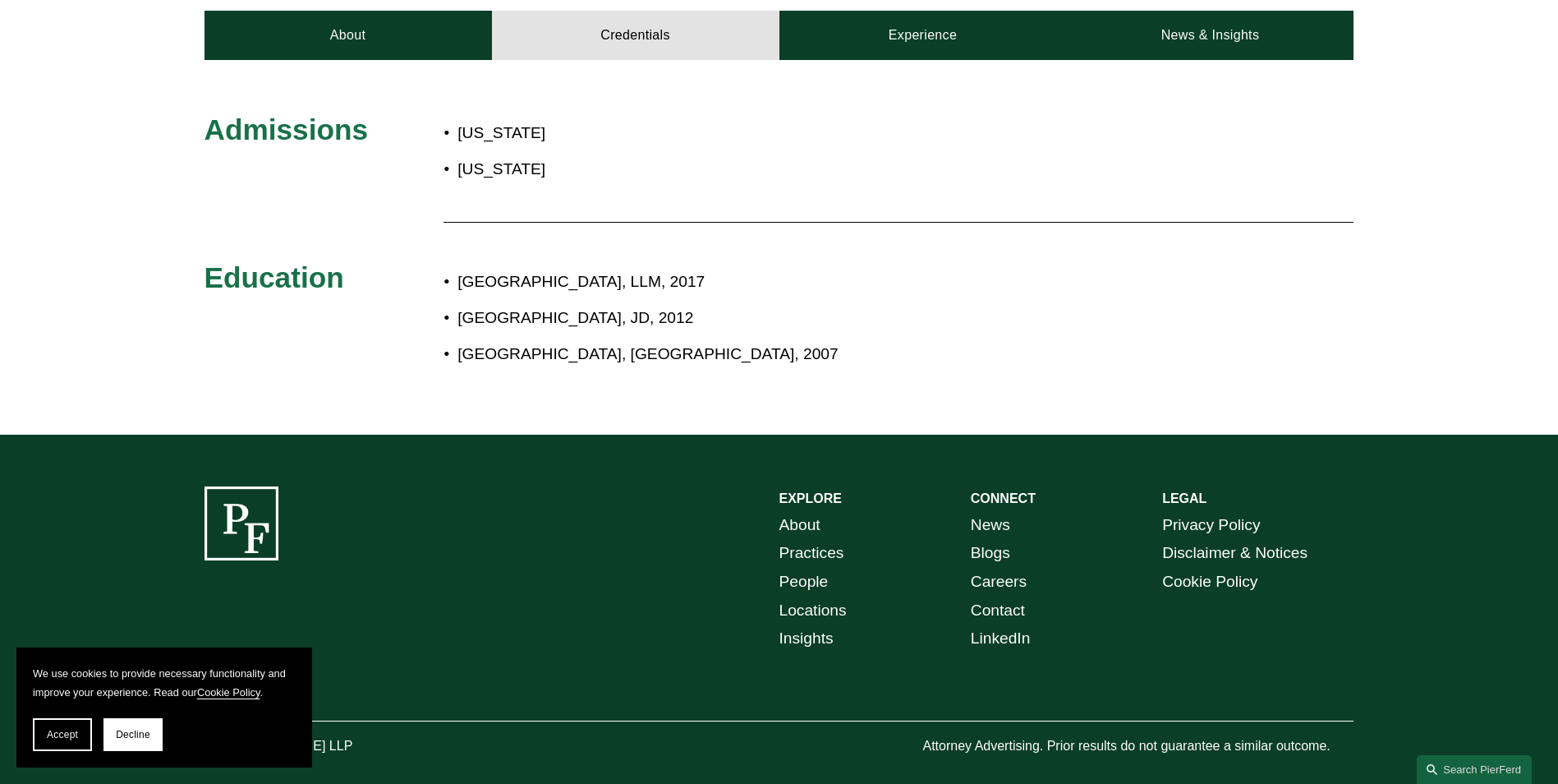
drag, startPoint x: 494, startPoint y: 291, endPoint x: 685, endPoint y: 299, distance: 191.2
click at [685, 304] on p "[GEOGRAPHIC_DATA], JD, 2012" at bounding box center [834, 319] width 753 height 29
click at [686, 304] on p "[GEOGRAPHIC_DATA], JD, 2012" at bounding box center [834, 319] width 753 height 29
drag, startPoint x: 793, startPoint y: 298, endPoint x: 600, endPoint y: 295, distance: 193.0
click at [600, 304] on p "[GEOGRAPHIC_DATA], JD, 2012" at bounding box center [834, 319] width 753 height 29
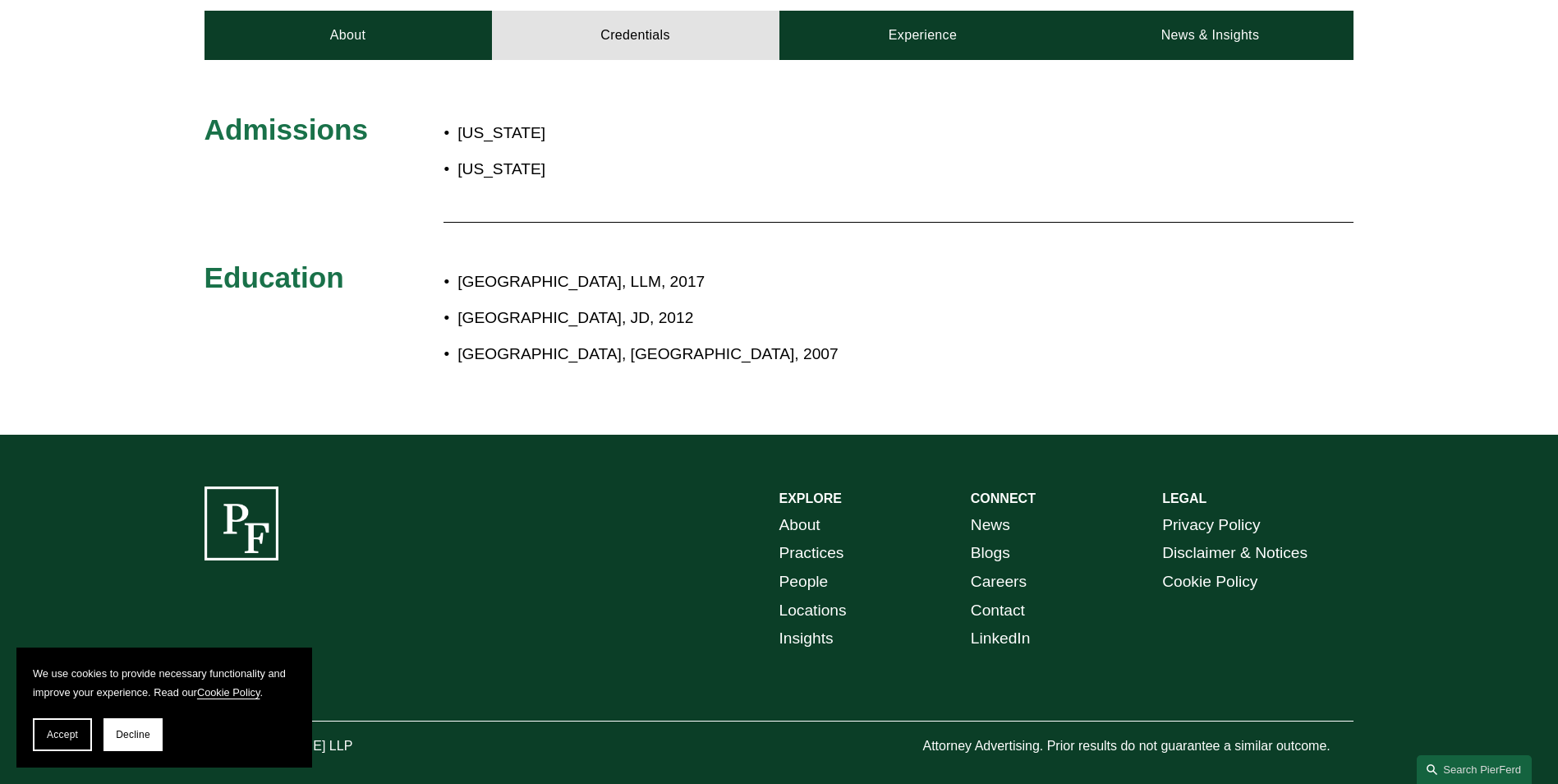
click at [598, 304] on p "[GEOGRAPHIC_DATA], JD, 2012" at bounding box center [834, 319] width 753 height 29
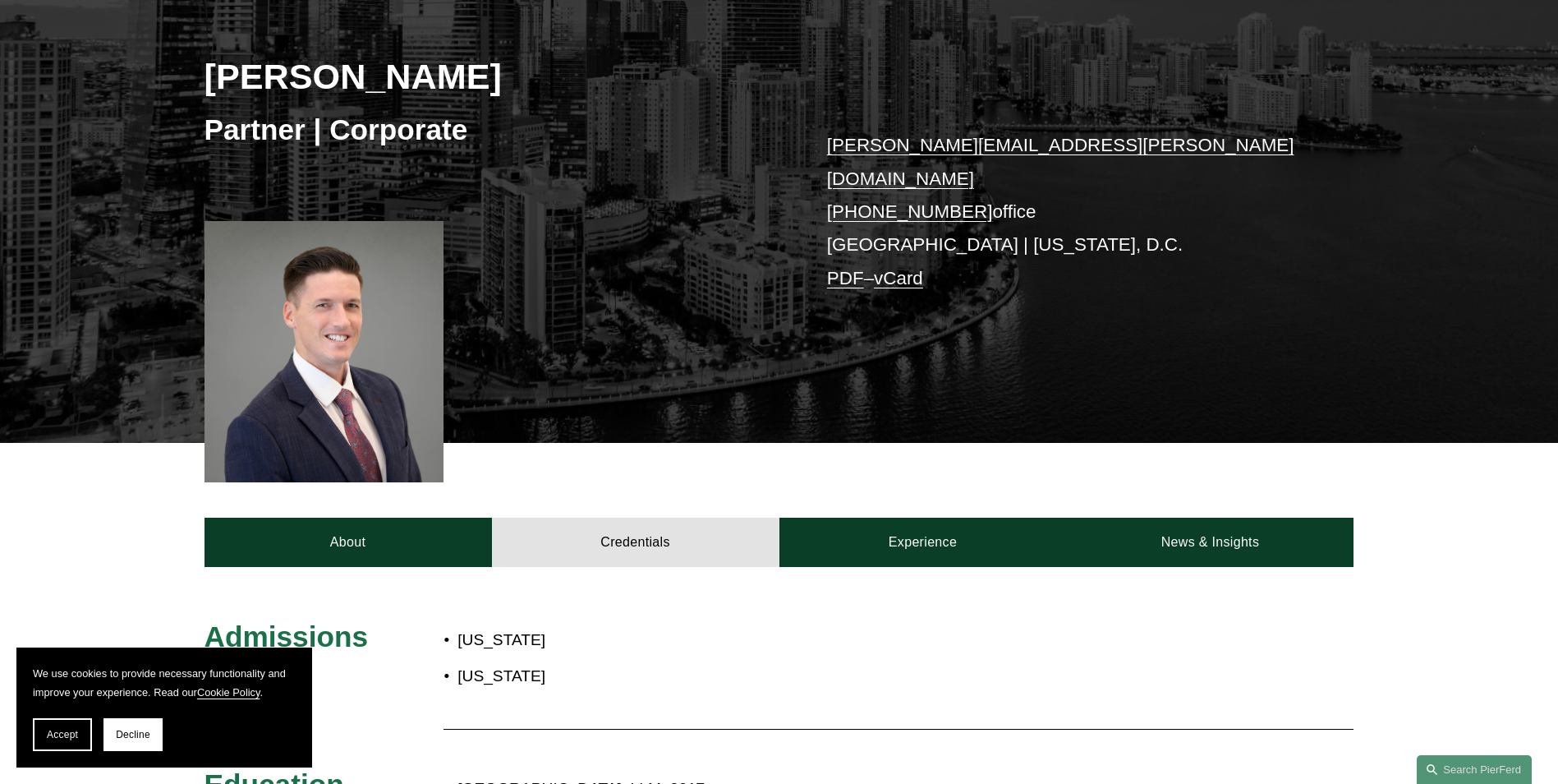
scroll to position [246, 0]
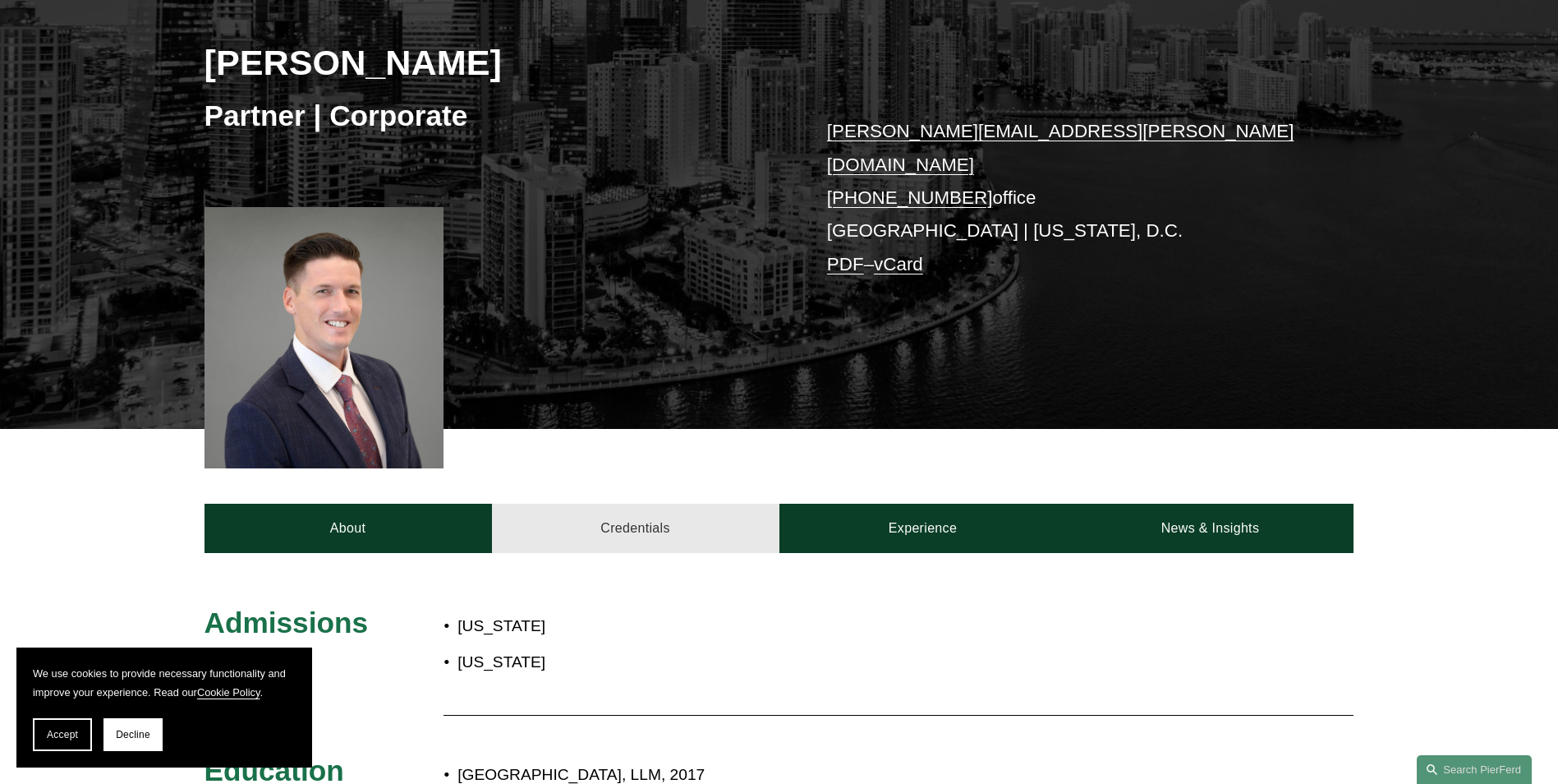
click at [561, 504] on link "Credentials" at bounding box center [635, 528] width 287 height 49
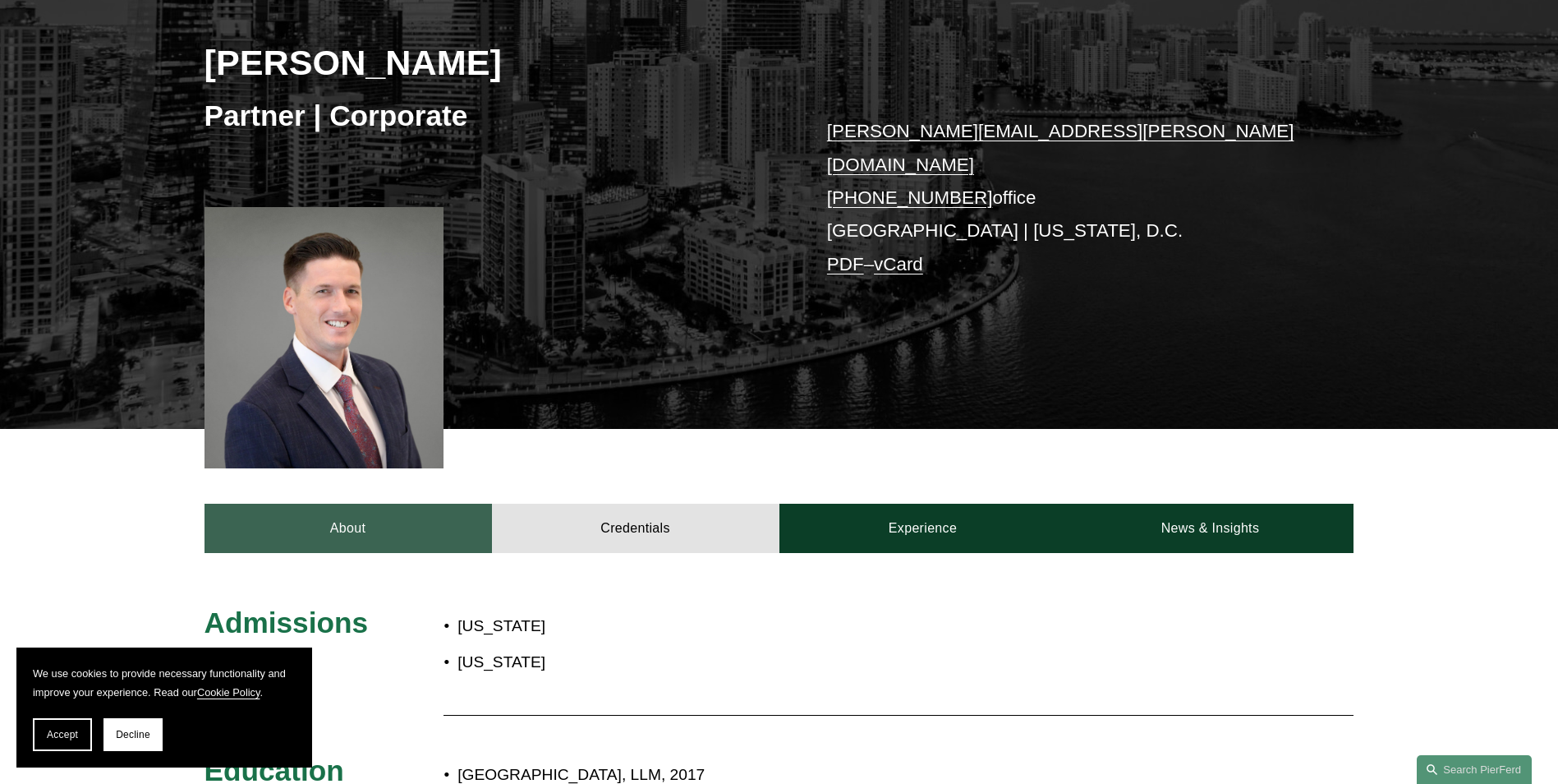
click at [411, 510] on link "About" at bounding box center [348, 528] width 287 height 49
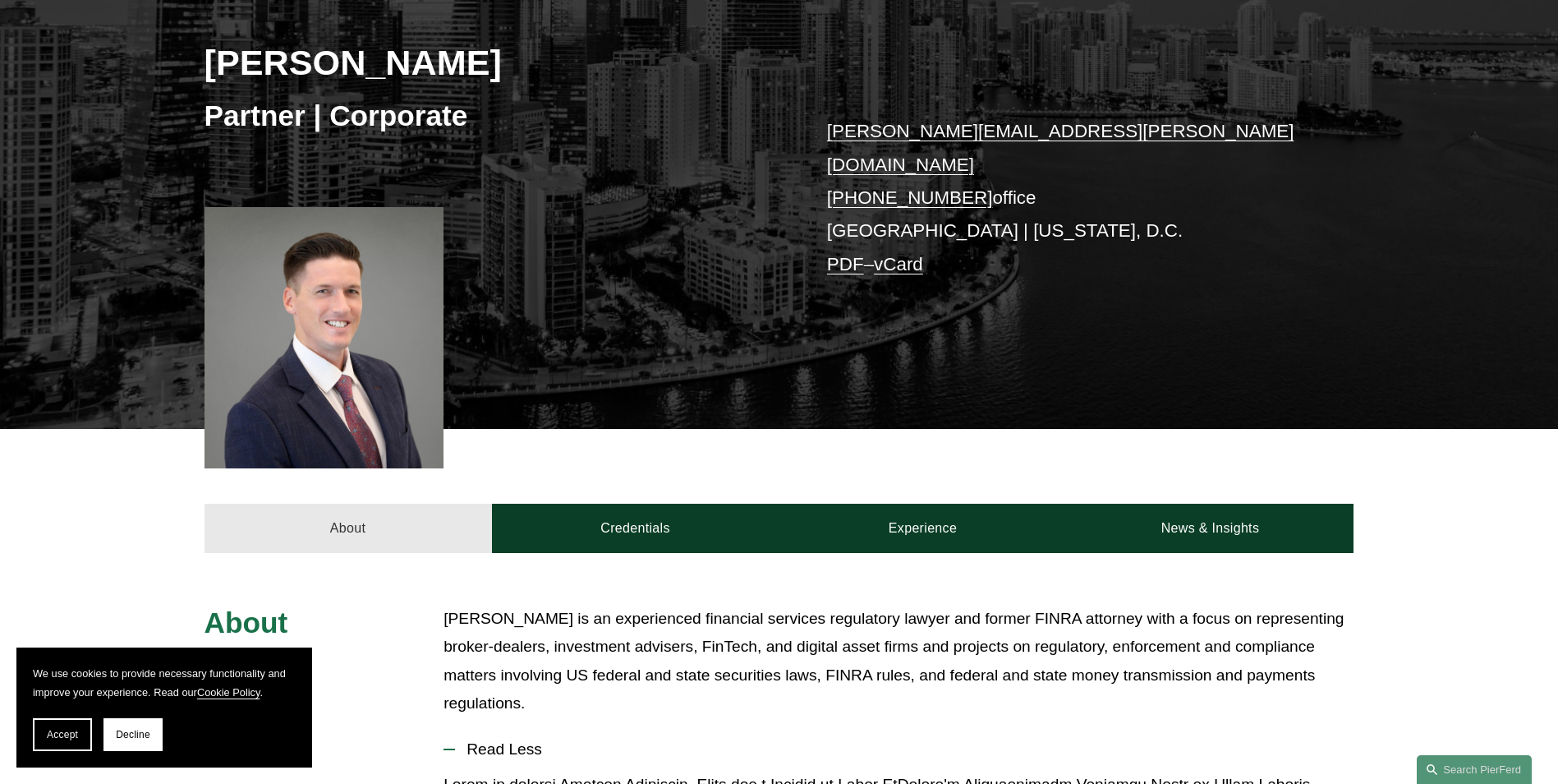
click at [434, 516] on link "About" at bounding box center [348, 528] width 287 height 49
